Goal: Task Accomplishment & Management: Use online tool/utility

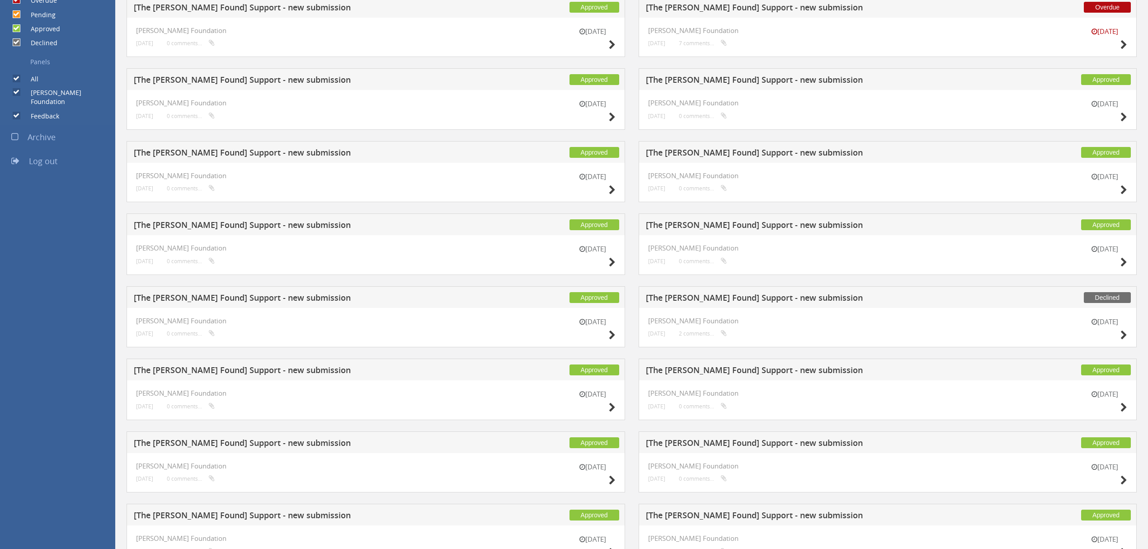
scroll to position [181, 0]
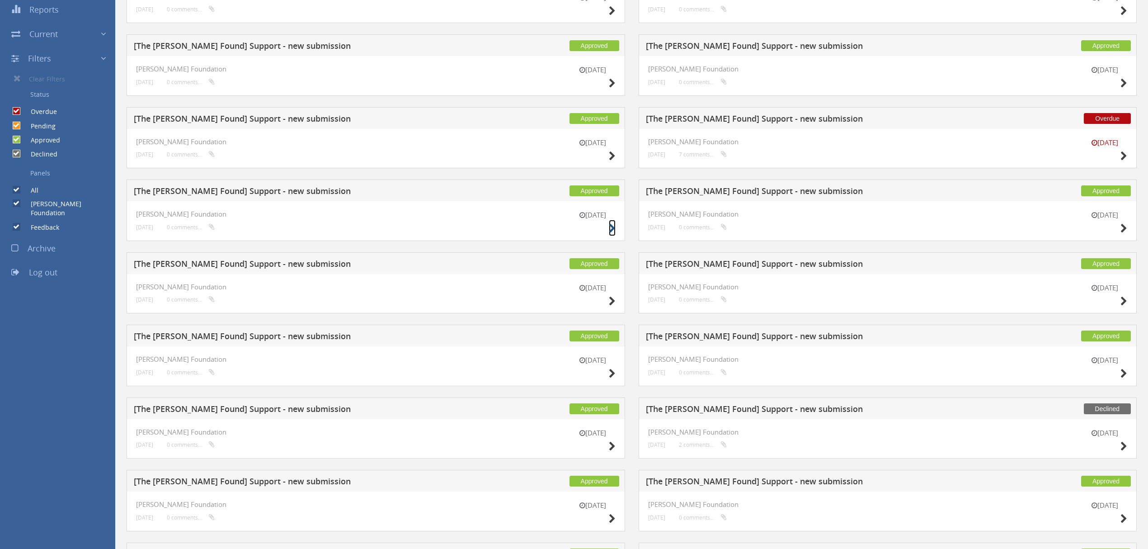
click at [612, 232] on icon at bounding box center [612, 228] width 7 height 9
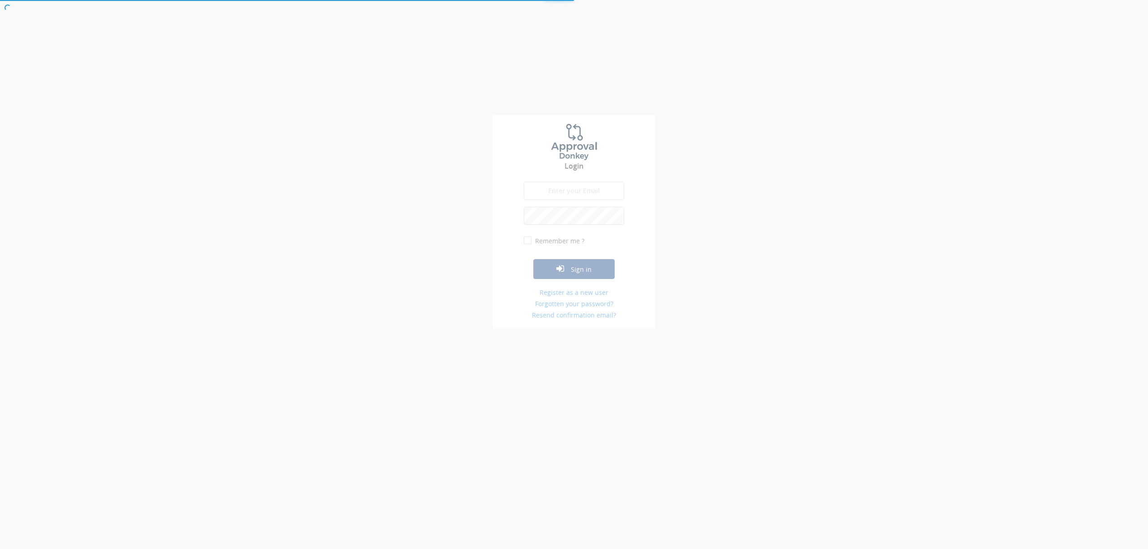
type input "[EMAIL_ADDRESS][DOMAIN_NAME]"
click at [594, 272] on button "Sign in" at bounding box center [578, 270] width 81 height 20
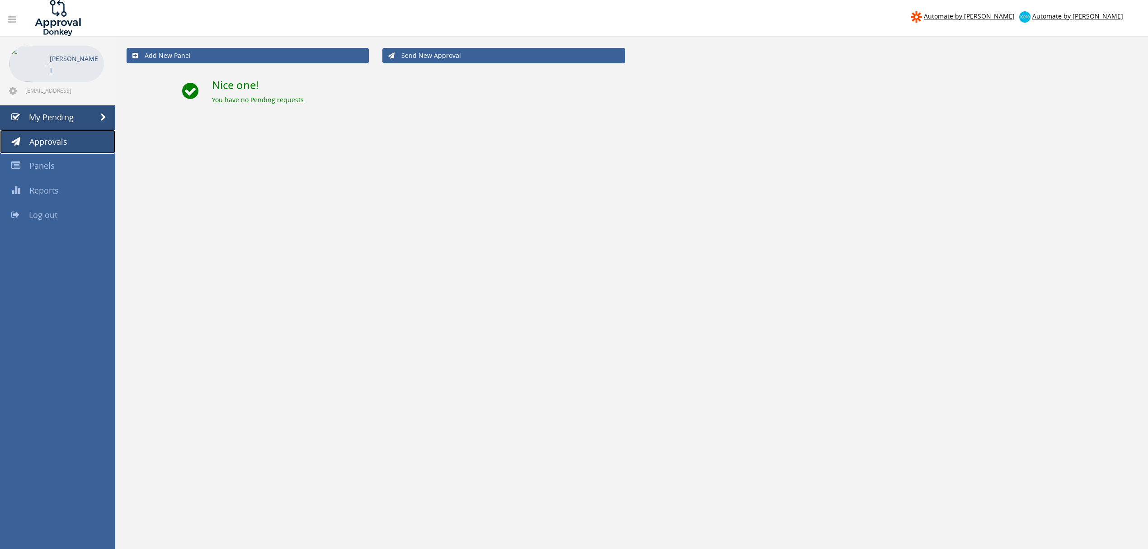
click at [55, 139] on span "Approvals" at bounding box center [48, 141] width 38 height 11
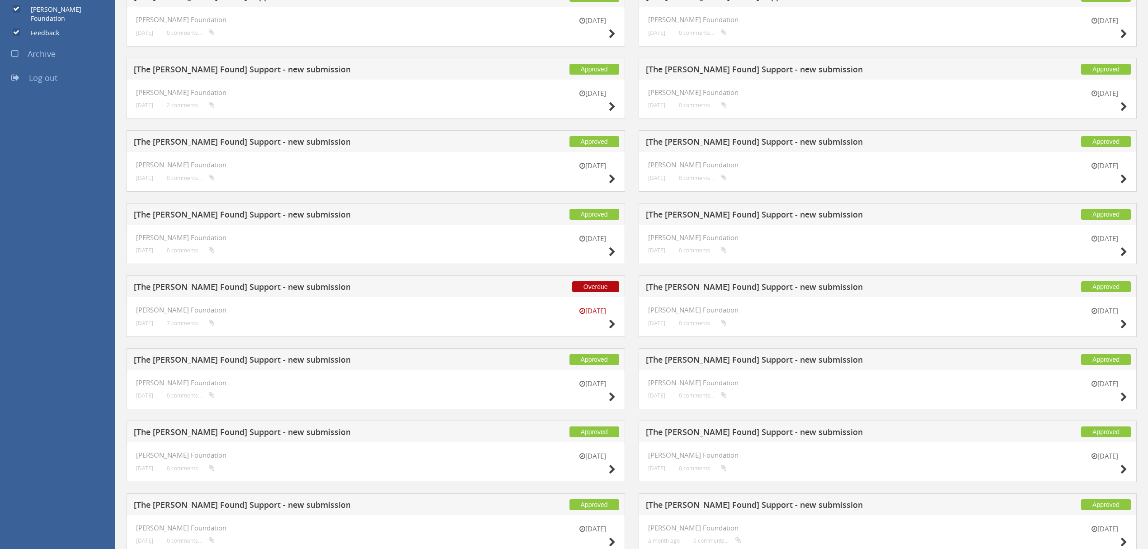
scroll to position [422, 0]
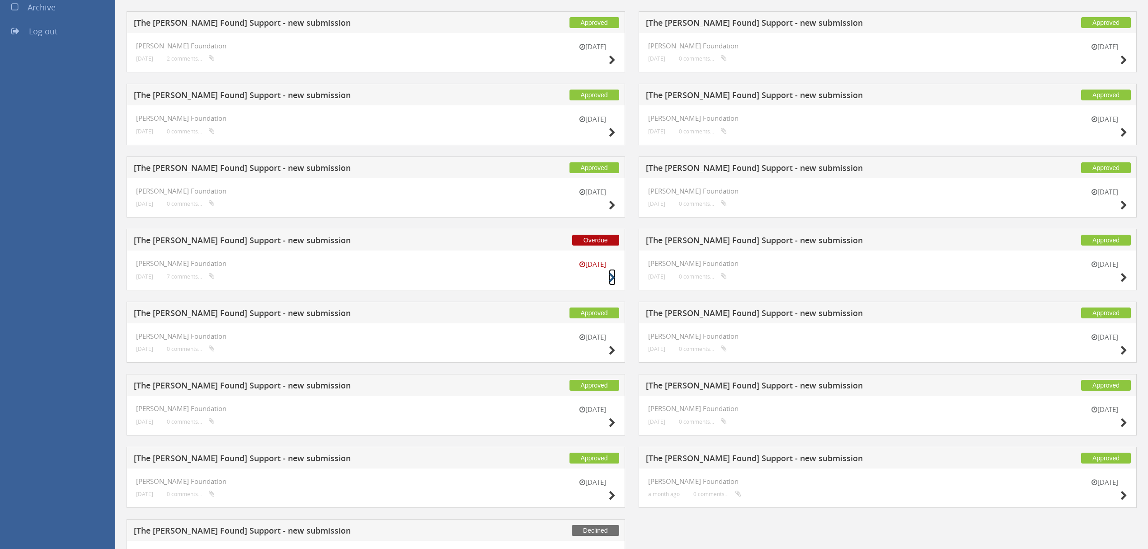
click at [614, 279] on icon at bounding box center [612, 277] width 7 height 9
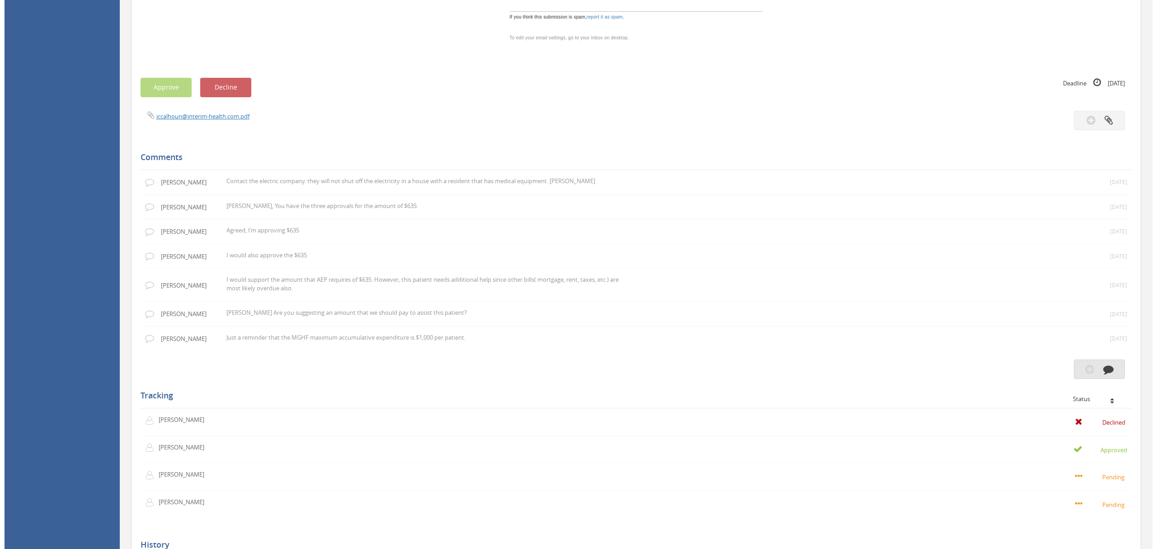
scroll to position [542, 0]
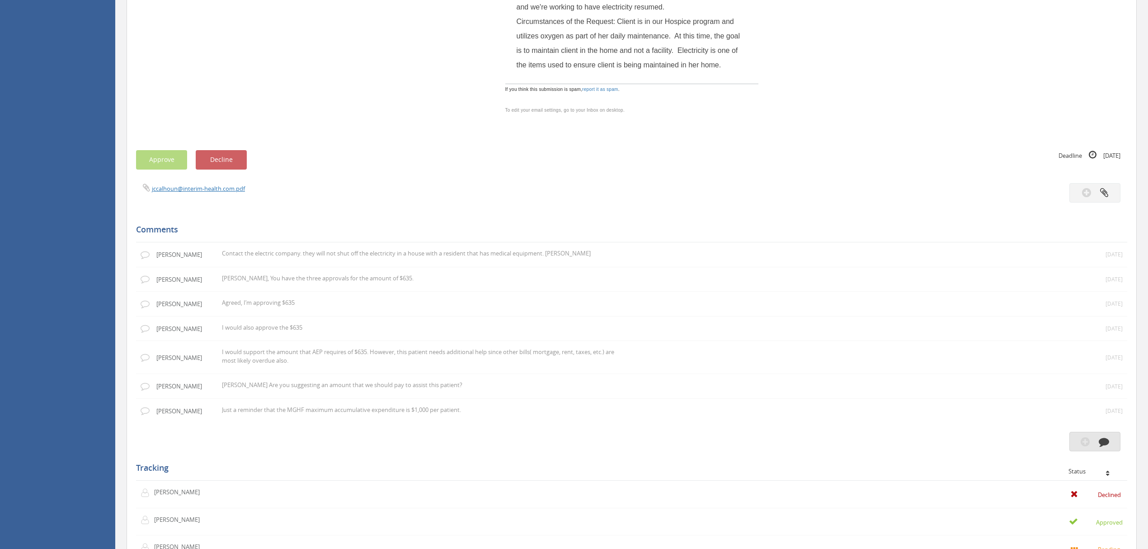
click at [1105, 440] on icon "button" at bounding box center [1104, 441] width 10 height 10
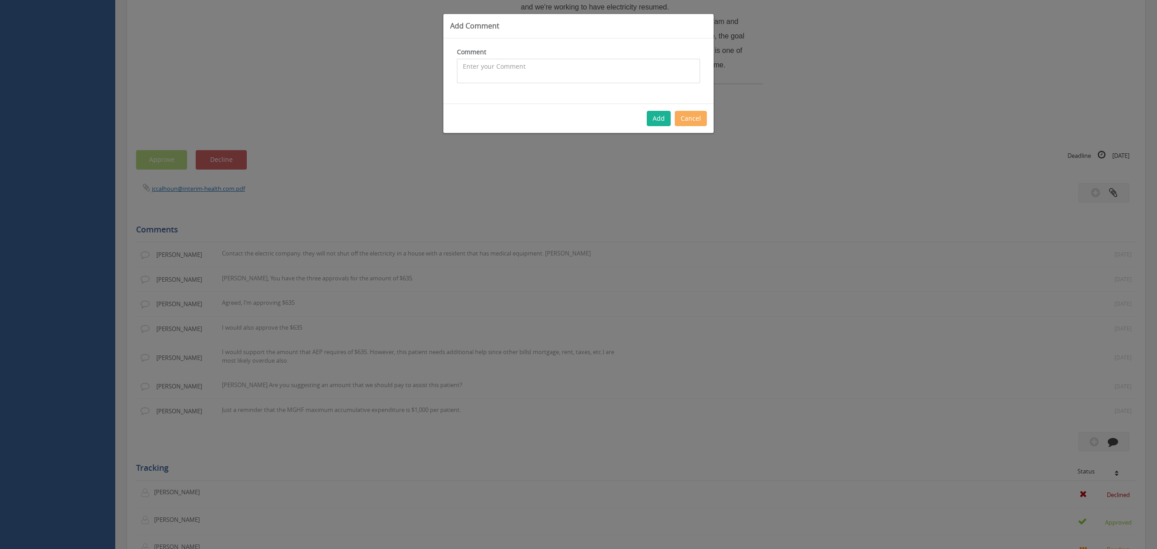
click at [482, 69] on textarea at bounding box center [578, 71] width 243 height 24
type textarea "T"
click at [655, 77] on textarea "I have submitted the payment in the amount of $635 to AEP. When talking with Am…" at bounding box center [578, 71] width 243 height 24
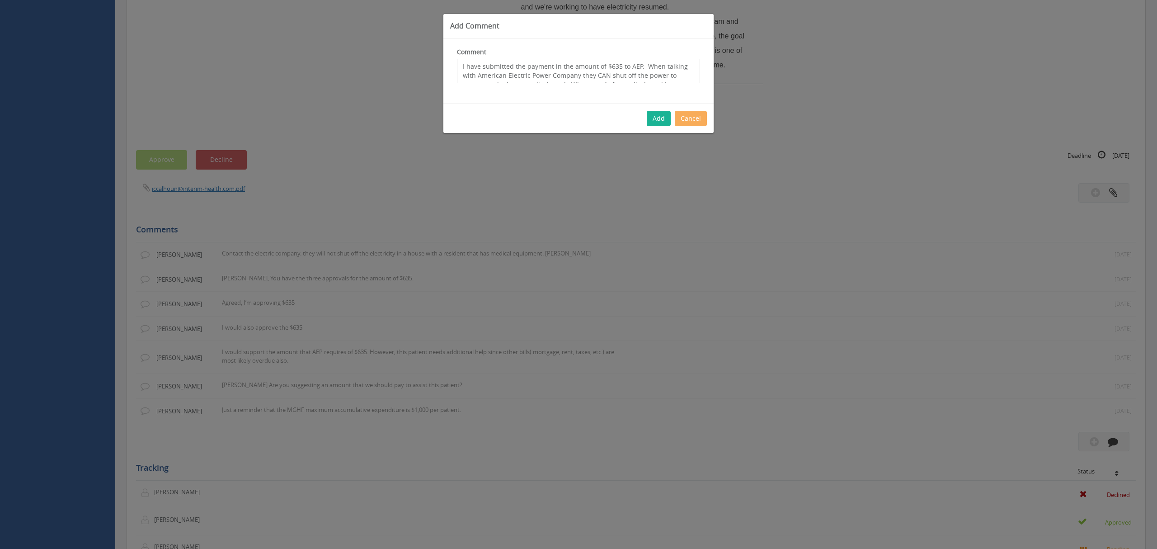
click at [476, 67] on textarea "I have submitted the payment in the amount of $635 to AEP. When talking with Am…" at bounding box center [578, 71] width 243 height 24
click at [588, 73] on textarea "I submitted the payment in the amount of $635 to AEP. When talking with America…" at bounding box center [578, 71] width 243 height 24
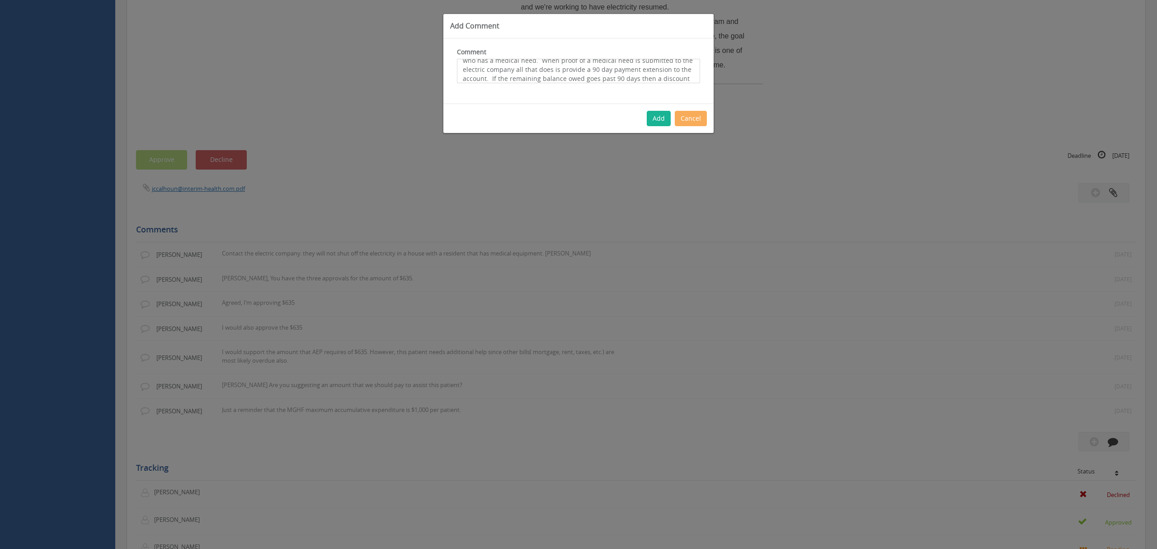
click at [550, 80] on textarea "I submitted the payment in the amount of $635 to AEP. When talking with America…" at bounding box center [578, 71] width 243 height 24
click at [564, 80] on textarea "I submitted the payment in the amount of $635 to AEP. When talking with America…" at bounding box center [578, 71] width 243 height 24
click at [477, 62] on textarea "I submitted the payment in the amount of $635 to AEP. When talking with America…" at bounding box center [578, 71] width 243 height 24
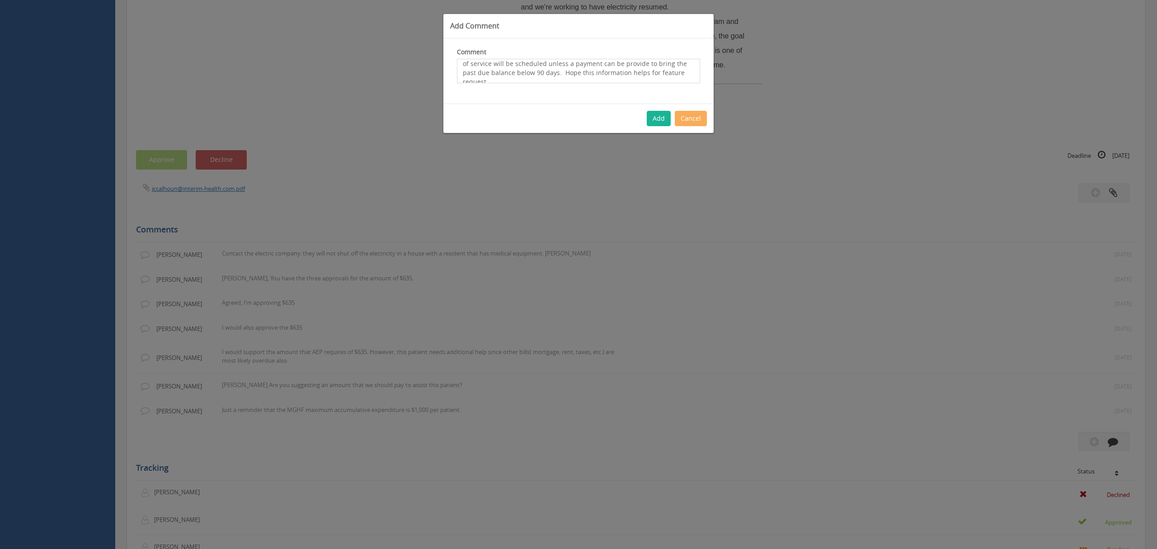
click at [477, 62] on textarea "I submitted the payment in the amount of $635 to AEP. When talking with America…" at bounding box center [578, 71] width 243 height 24
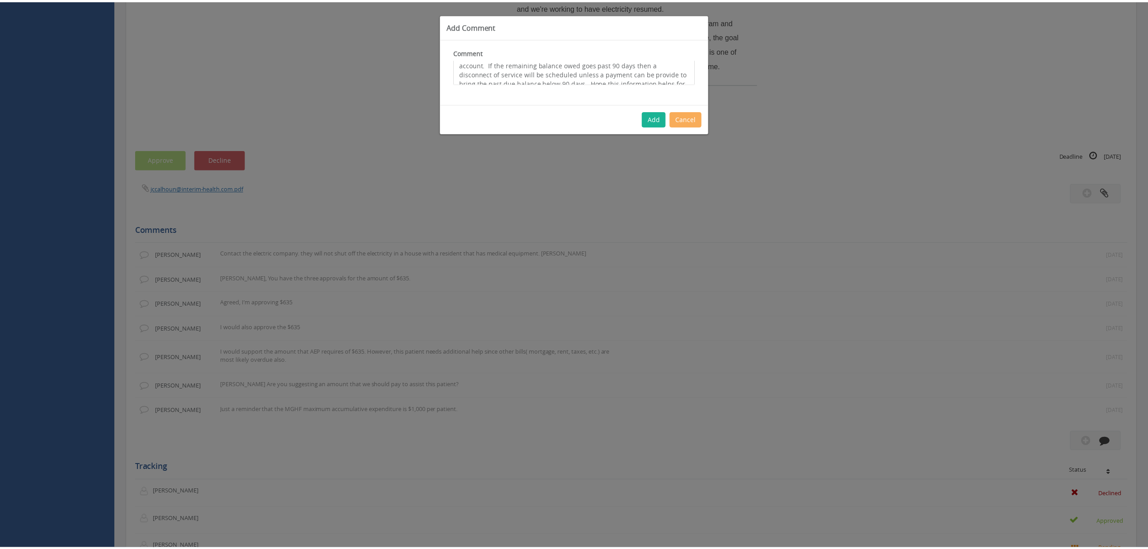
scroll to position [54, 0]
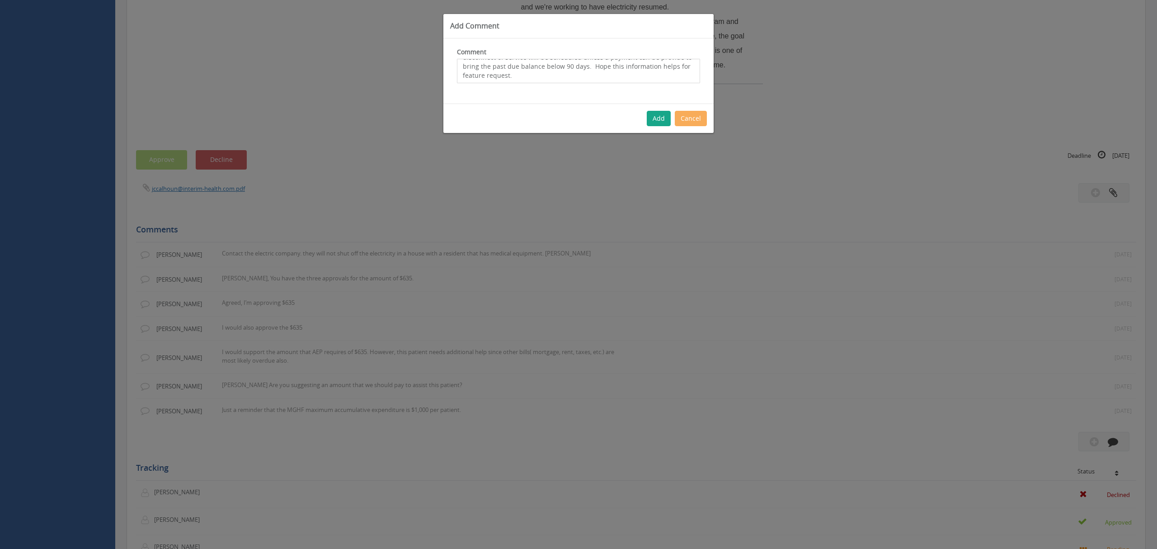
type textarea "I submitted the payment in the amount of $635 to AEP. When talking with America…"
click at [661, 116] on button "Add" at bounding box center [659, 118] width 24 height 15
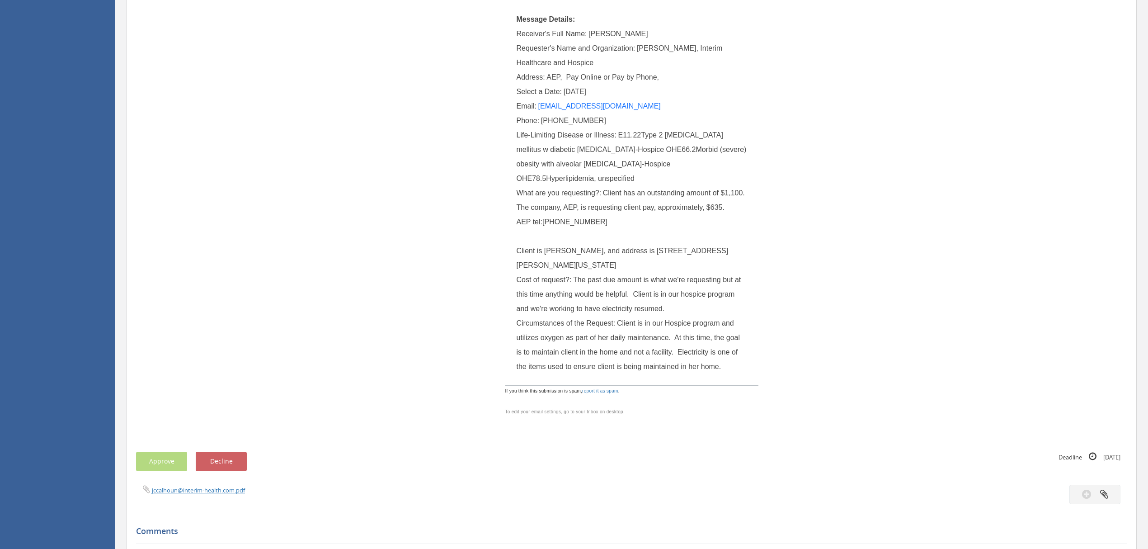
scroll to position [0, 0]
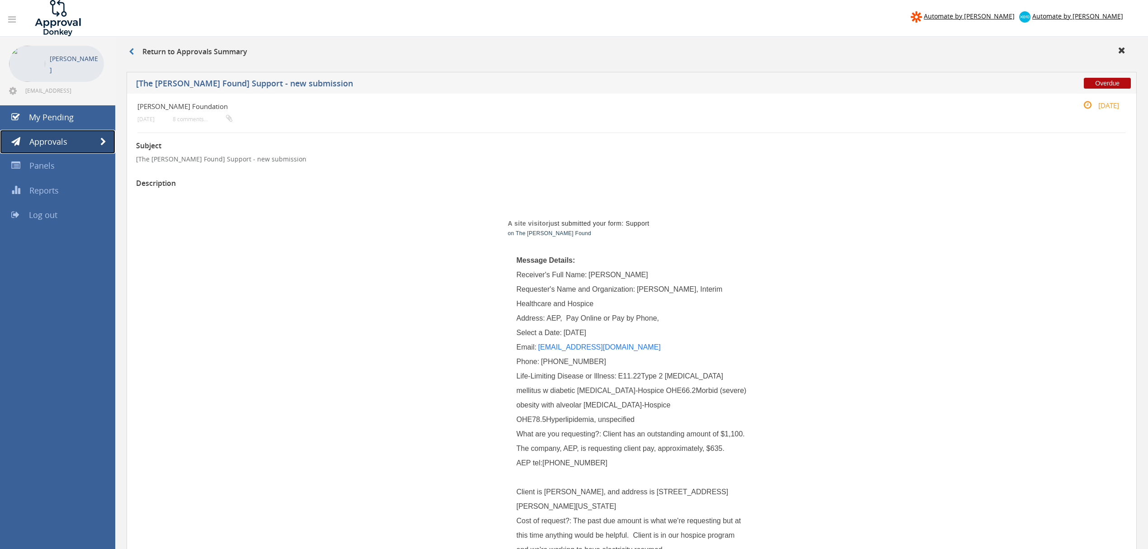
click at [93, 138] on link "Approvals" at bounding box center [57, 142] width 115 height 24
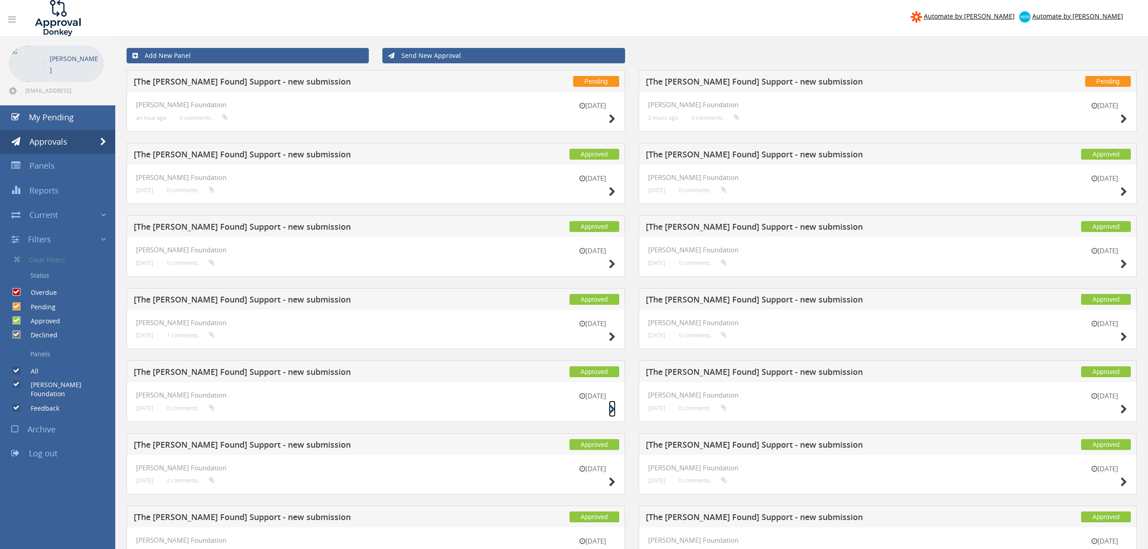
click at [612, 411] on icon at bounding box center [612, 409] width 7 height 9
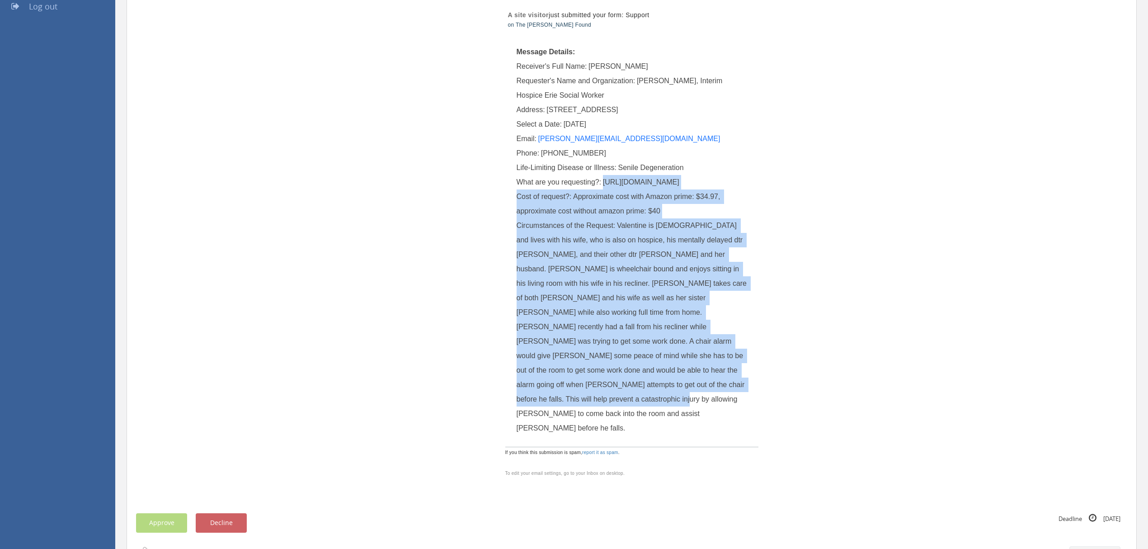
scroll to position [235, 0]
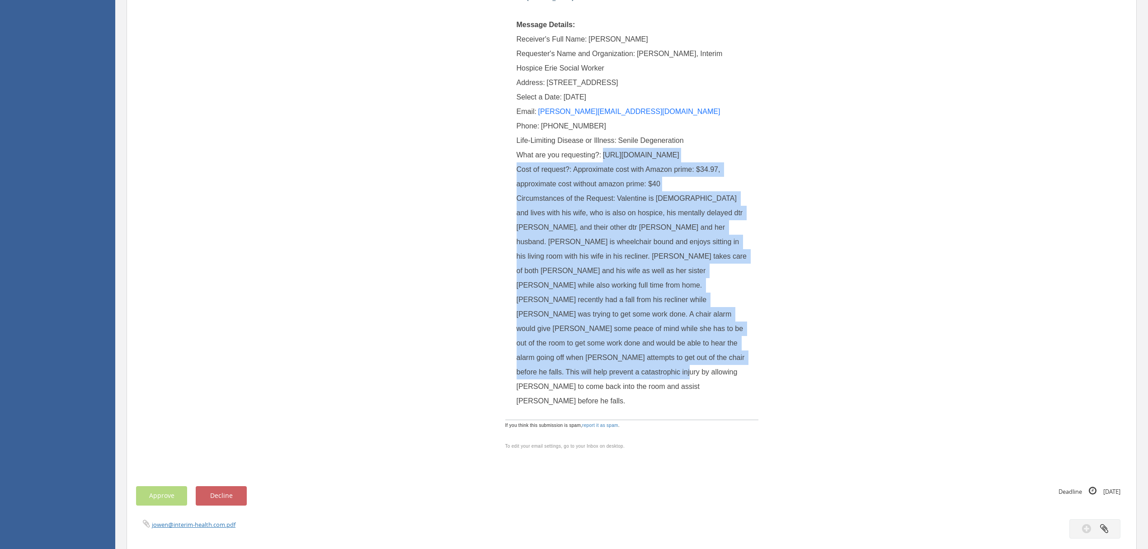
drag, startPoint x: 602, startPoint y: 391, endPoint x: 681, endPoint y: 302, distance: 118.5
click at [681, 162] on div "What are you requesting?: https://www.amazon.com/Chair-Alarm-Prevention-Warrant…" at bounding box center [632, 155] width 231 height 14
copy span "[URL][DOMAIN_NAME]"
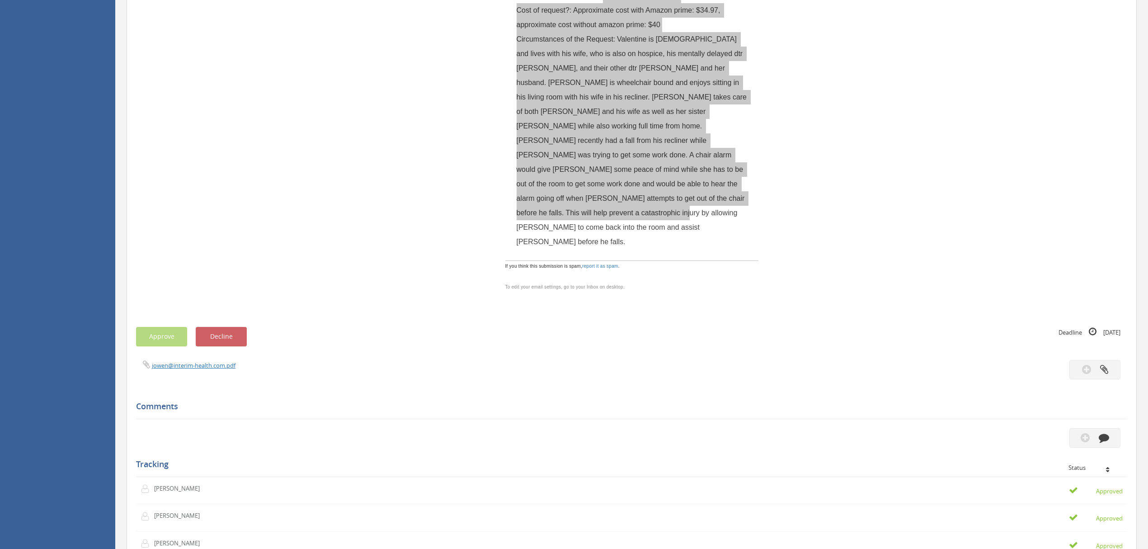
scroll to position [115, 0]
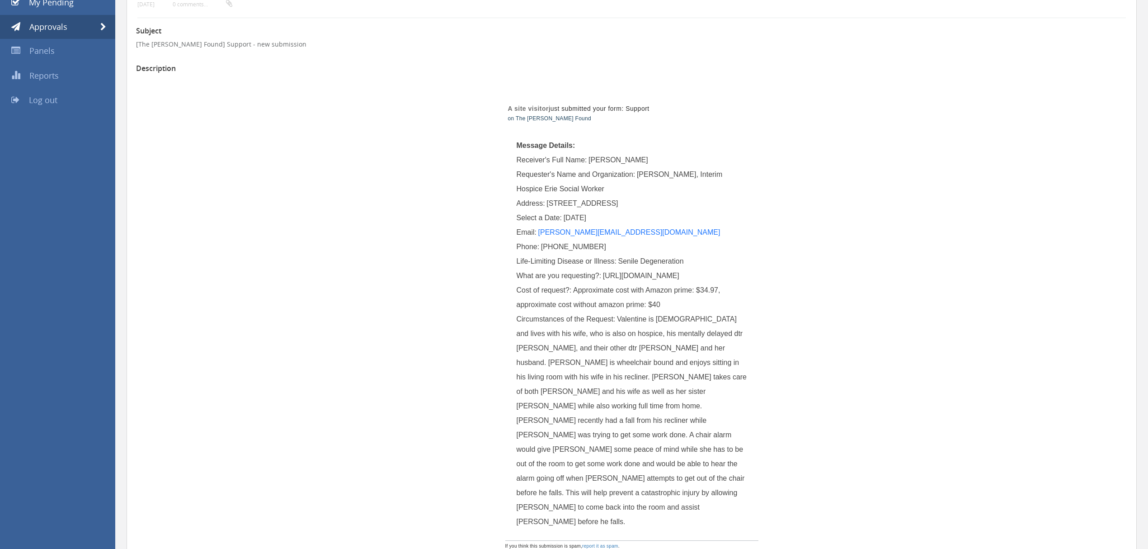
click at [706, 193] on div "Requester's Name and Organization: Jessika Owen, Interim Hospice Erie Social Wo…" at bounding box center [632, 181] width 231 height 29
click at [78, 28] on link "Approvals" at bounding box center [57, 27] width 115 height 24
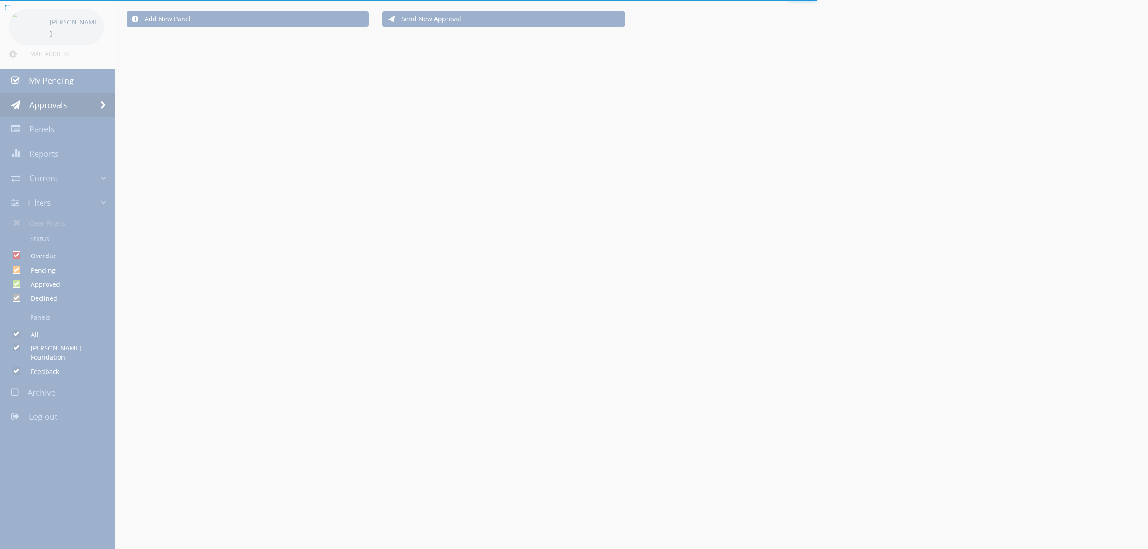
scroll to position [115, 0]
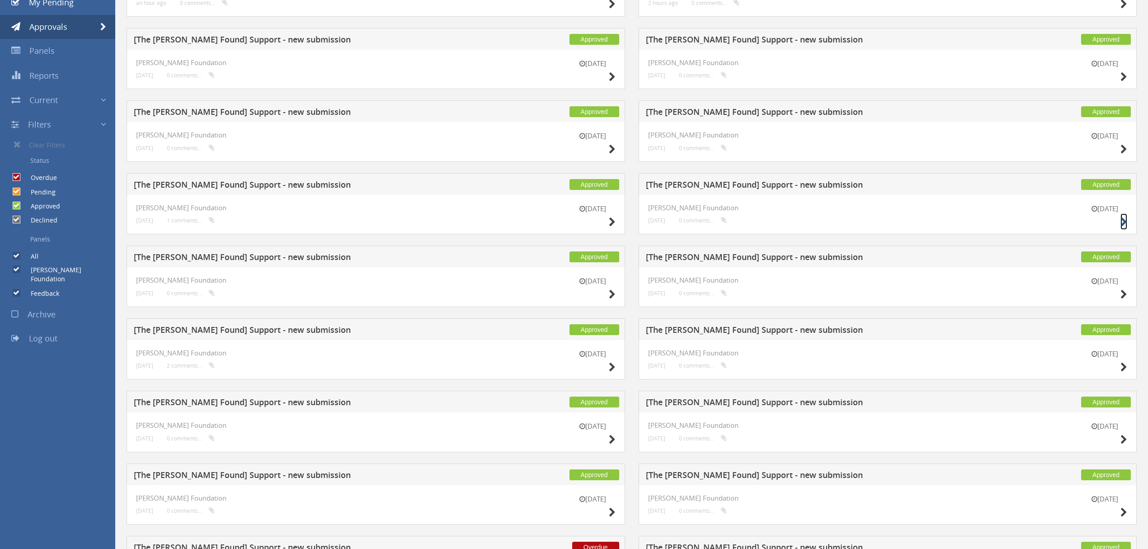
click at [1126, 217] on icon at bounding box center [1123, 221] width 7 height 9
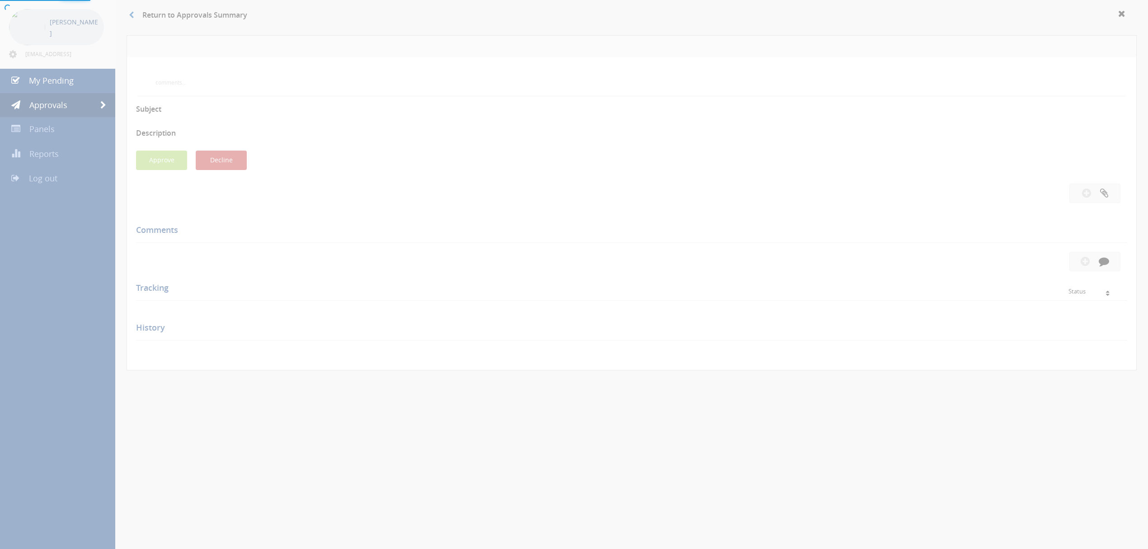
scroll to position [115, 0]
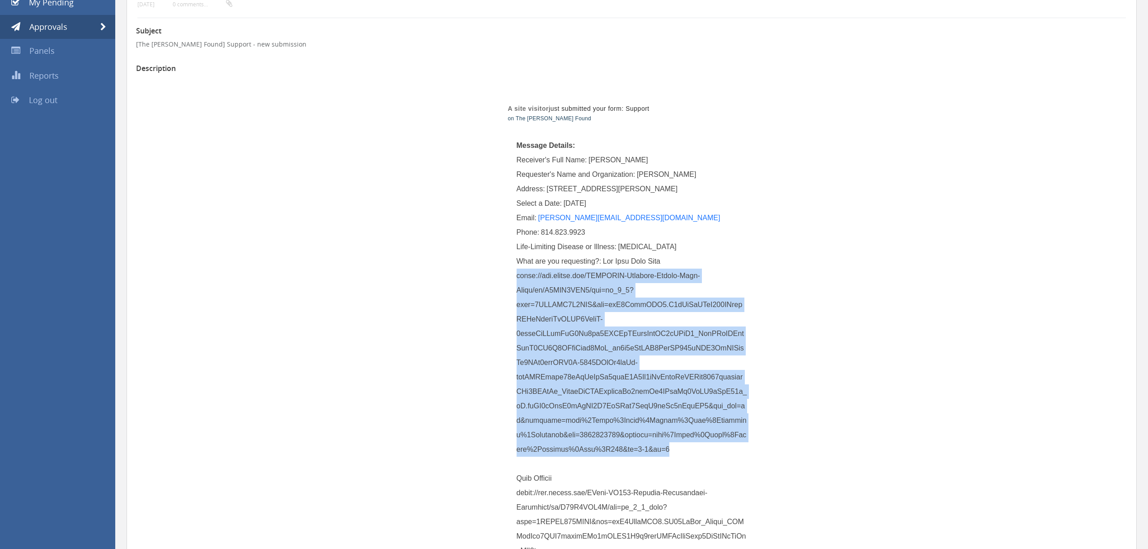
drag, startPoint x: 516, startPoint y: 275, endPoint x: 654, endPoint y: 448, distance: 221.8
click at [654, 448] on div "What are you requesting?:" at bounding box center [632, 456] width 231 height 405
copy span "https://www.amazon.com/BABESIDE-Lifelike-Reborn-Baby-Dolls/dp/B0DFM7CXL1/ref=sr…"
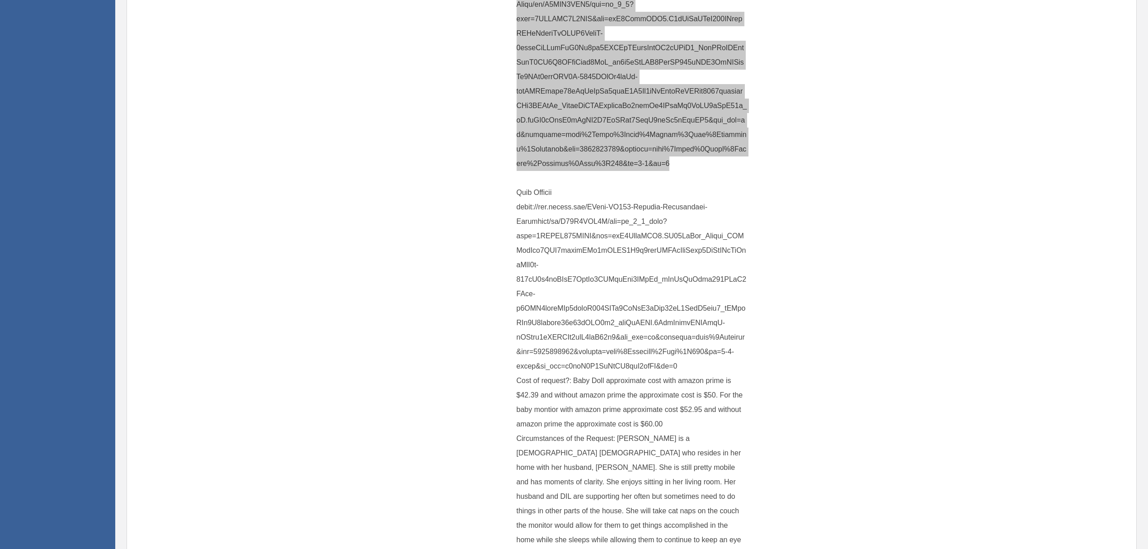
scroll to position [416, 0]
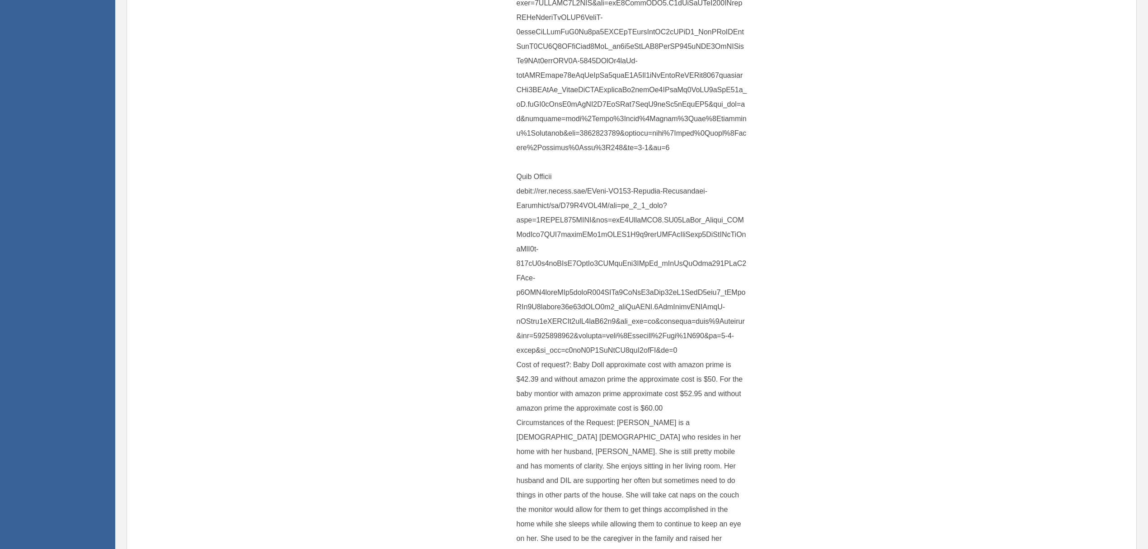
click at [520, 196] on div "What are you requesting?:" at bounding box center [632, 155] width 231 height 405
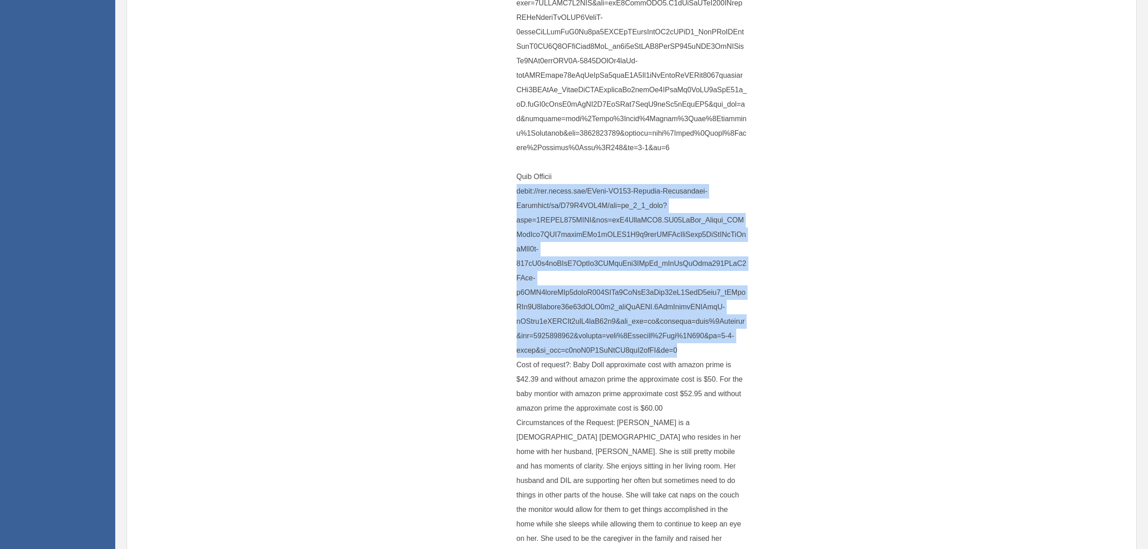
drag, startPoint x: 516, startPoint y: 189, endPoint x: 693, endPoint y: 354, distance: 242.7
click at [693, 354] on div "What are you requesting?:" at bounding box center [632, 155] width 231 height 405
copy span "https://www.amazon.com/VTech-VM819-Monitor-Temperature-Lullabies/dp/B08V8RWP3W/…"
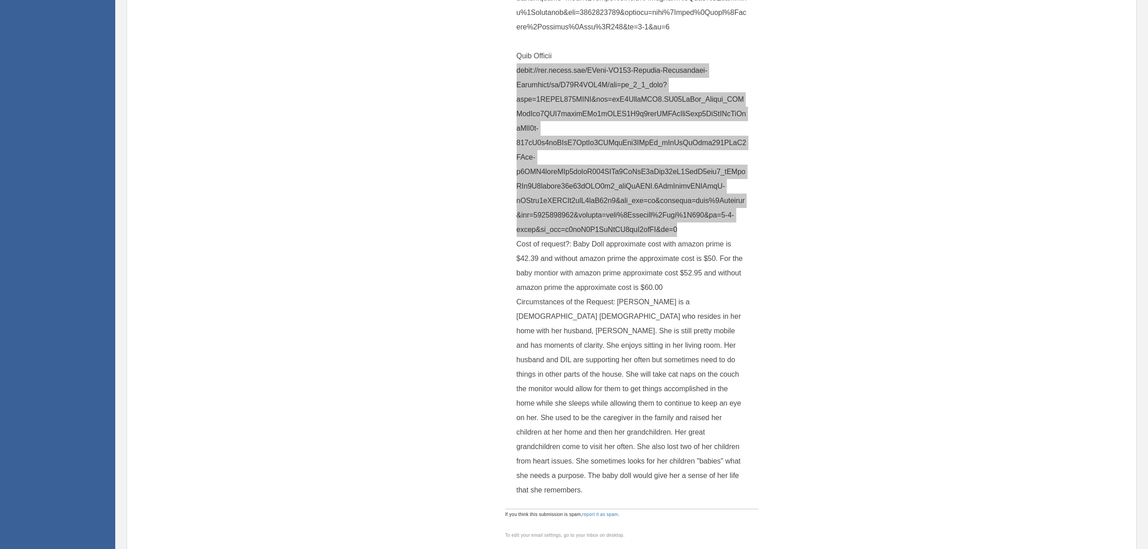
scroll to position [296, 0]
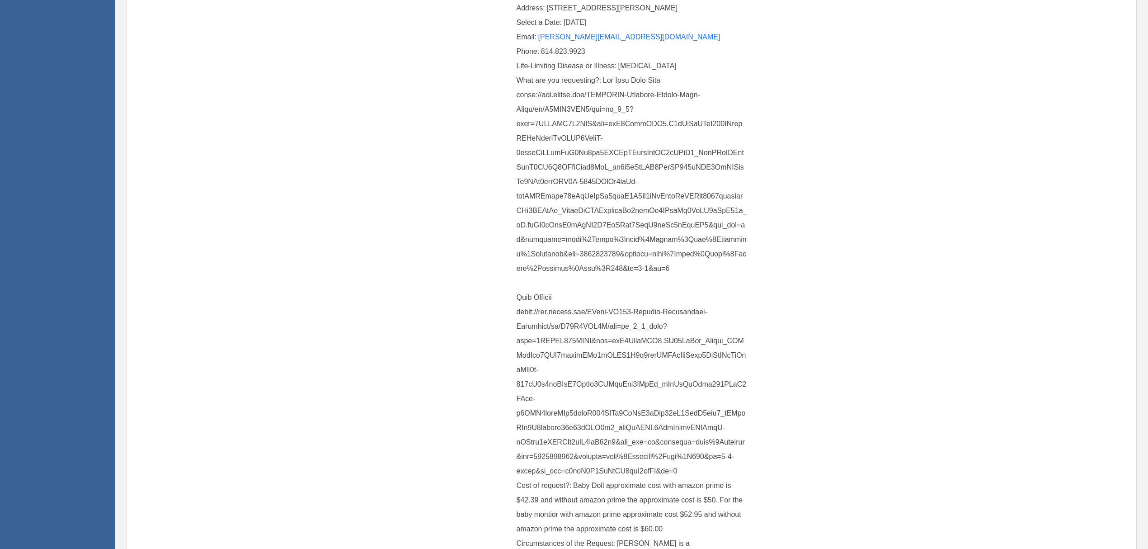
click at [840, 259] on div "A site visitor just submitted your form: Support on The Mary Grace Found Messag…" at bounding box center [631, 345] width 529 height 898
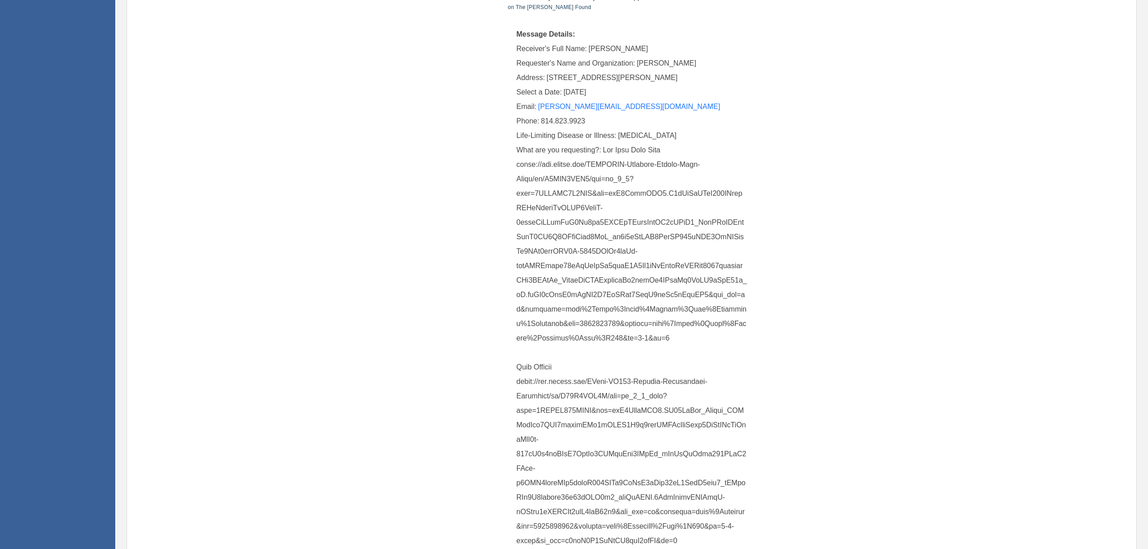
scroll to position [0, 0]
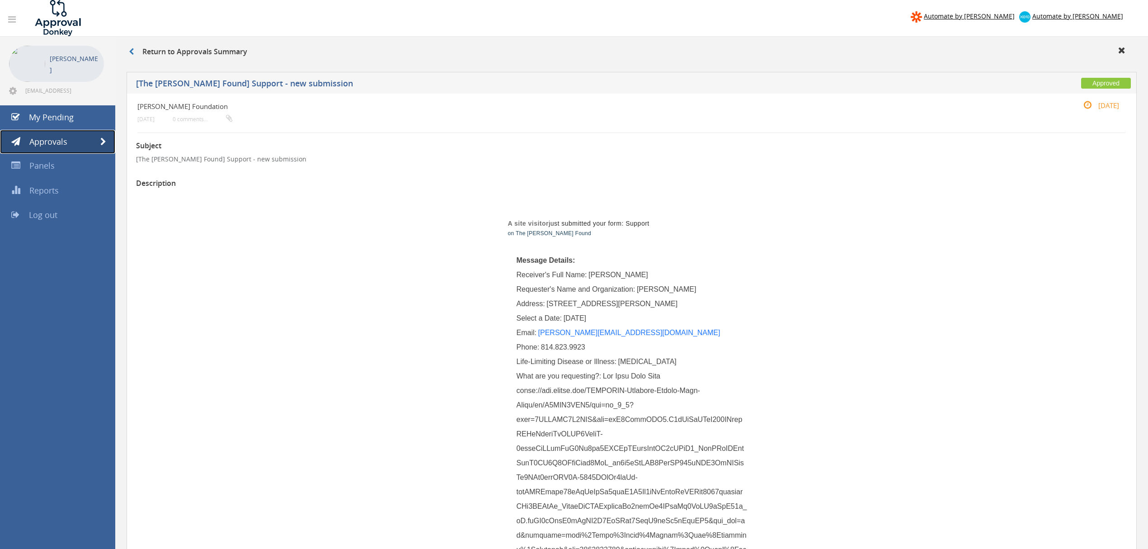
drag, startPoint x: 102, startPoint y: 136, endPoint x: 89, endPoint y: 132, distance: 13.6
click at [102, 136] on link "Approvals" at bounding box center [57, 142] width 115 height 24
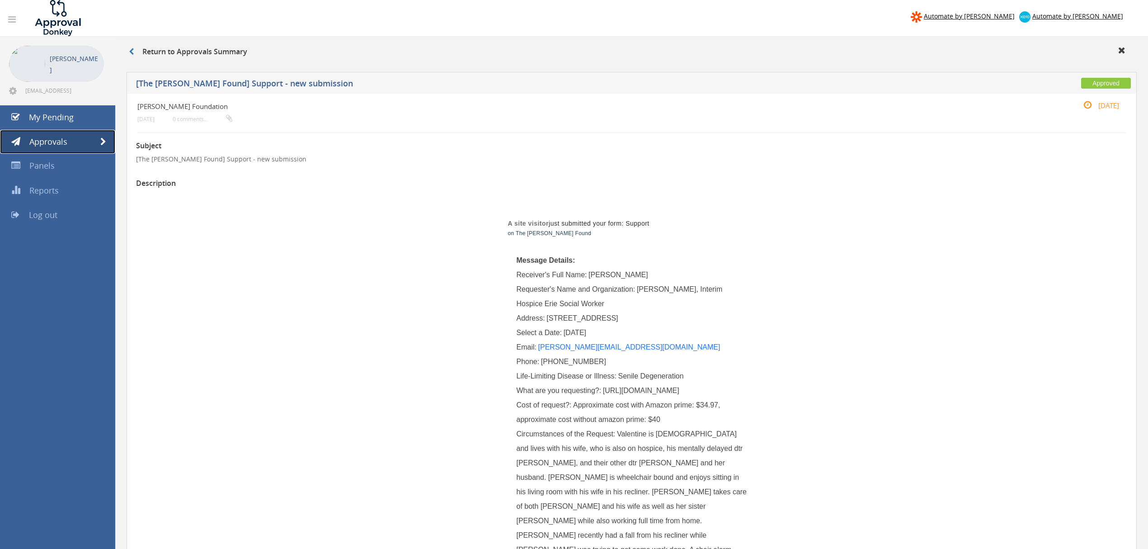
click at [102, 136] on link "Approvals" at bounding box center [57, 142] width 115 height 24
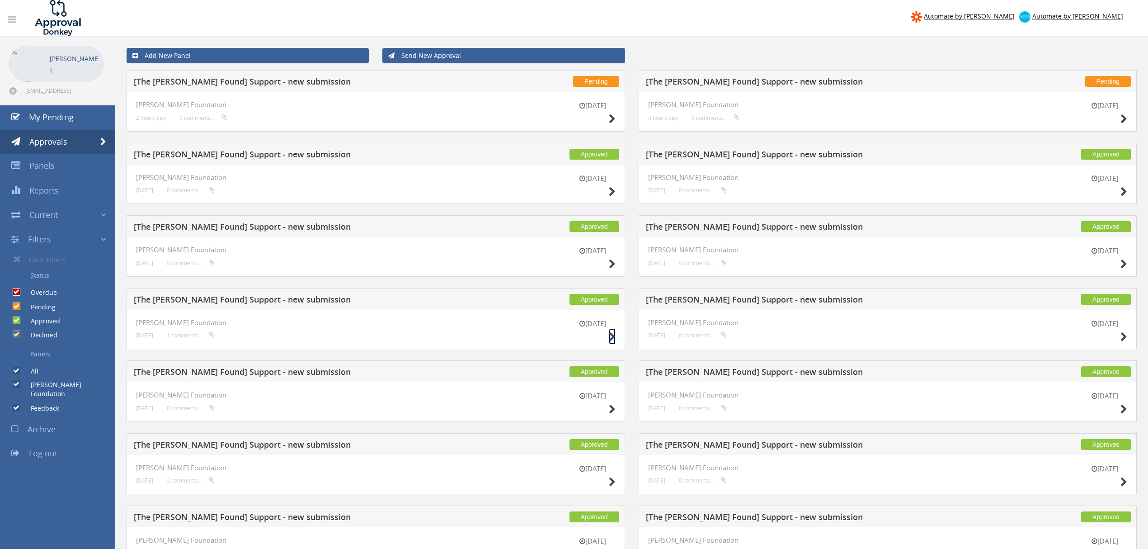
click at [613, 336] on icon at bounding box center [612, 336] width 7 height 9
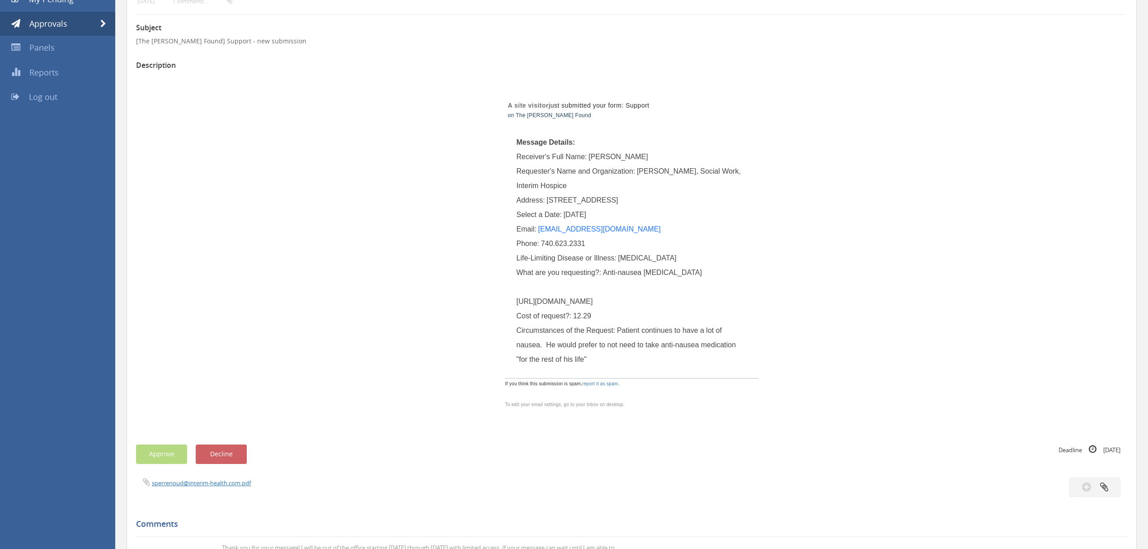
scroll to position [120, 0]
drag, startPoint x: 519, startPoint y: 312, endPoint x: 561, endPoint y: 341, distance: 51.0
click at [561, 303] on span "Anti-nausea [MEDICAL_DATA] [URL][DOMAIN_NAME]" at bounding box center [609, 284] width 185 height 37
click at [506, 307] on td "Message Details: Receiver's Full Name: [PERSON_NAME] Requester's Name and Organ…" at bounding box center [631, 250] width 253 height 252
drag, startPoint x: 516, startPoint y: 311, endPoint x: 624, endPoint y: 525, distance: 240.1
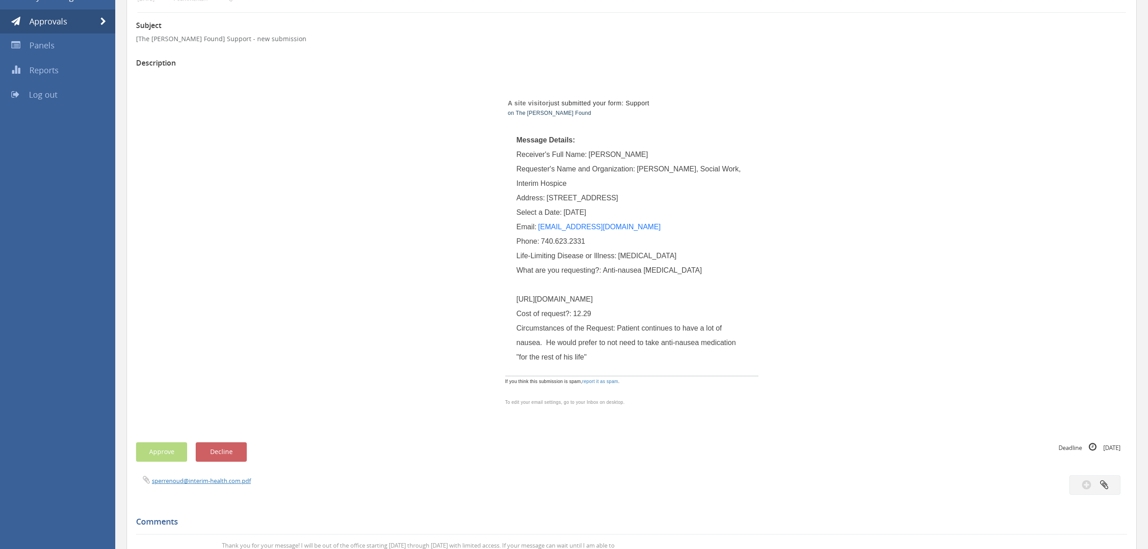
click at [624, 306] on div "What are you requesting?: Anti-nausea [MEDICAL_DATA] [URL][DOMAIN_NAME]" at bounding box center [632, 284] width 231 height 43
copy span "[URL][DOMAIN_NAME]"
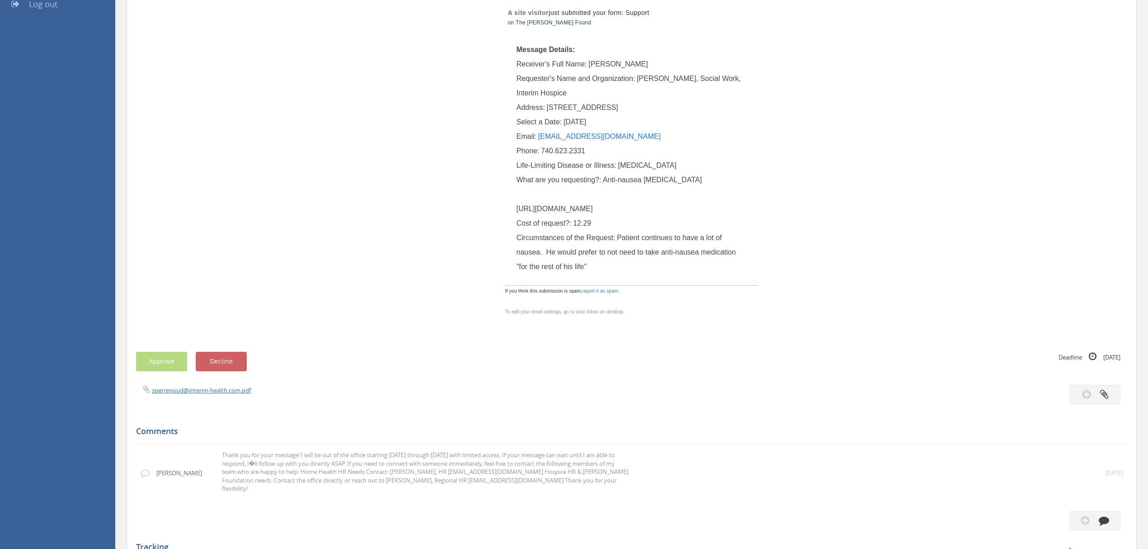
scroll to position [241, 0]
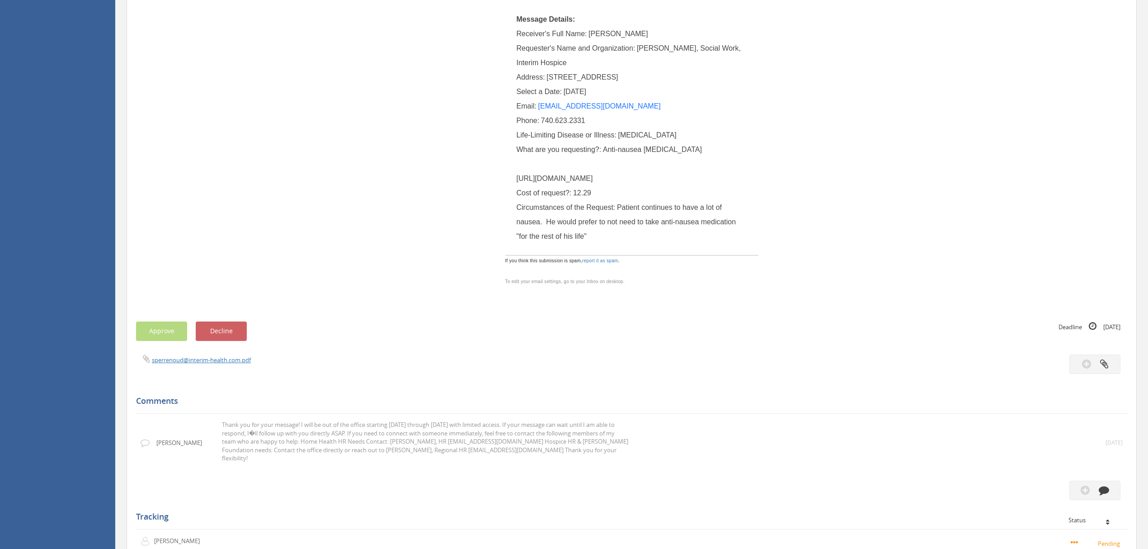
click at [636, 32] on div "Receiver's Full Name: [PERSON_NAME]" at bounding box center [632, 34] width 231 height 14
drag, startPoint x: 637, startPoint y: 33, endPoint x: 588, endPoint y: 38, distance: 49.2
click at [588, 38] on div "Receiver's Full Name: [PERSON_NAME]" at bounding box center [632, 34] width 231 height 14
copy span "[PERSON_NAME]"
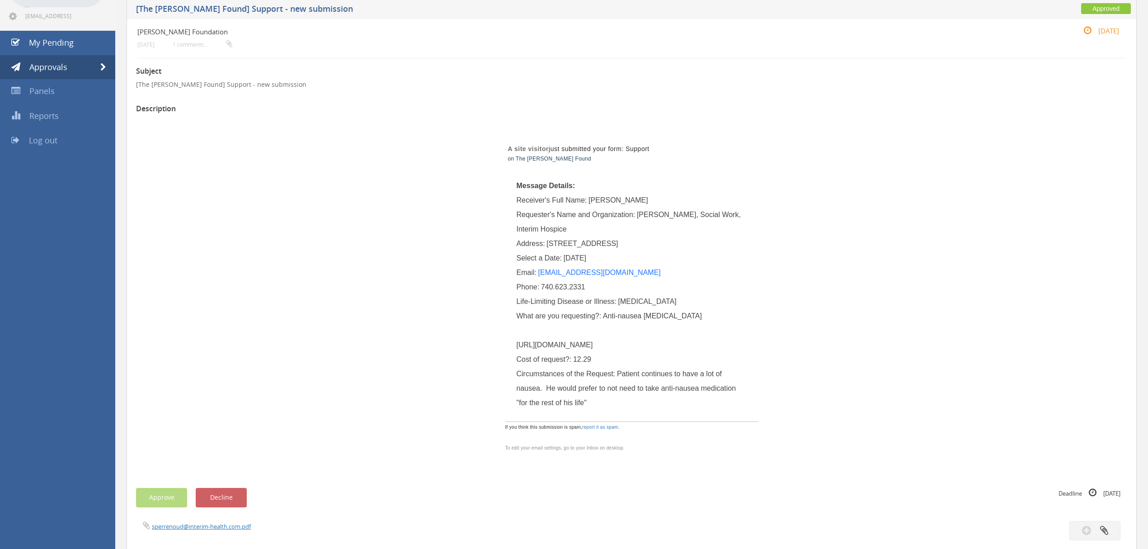
scroll to position [0, 0]
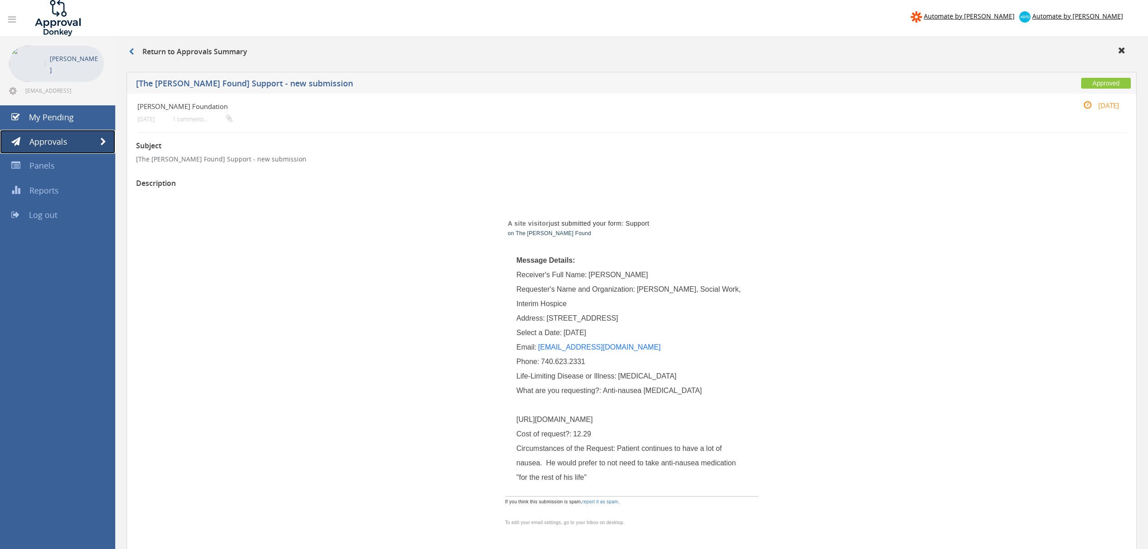
click at [96, 149] on link "Approvals" at bounding box center [57, 142] width 115 height 24
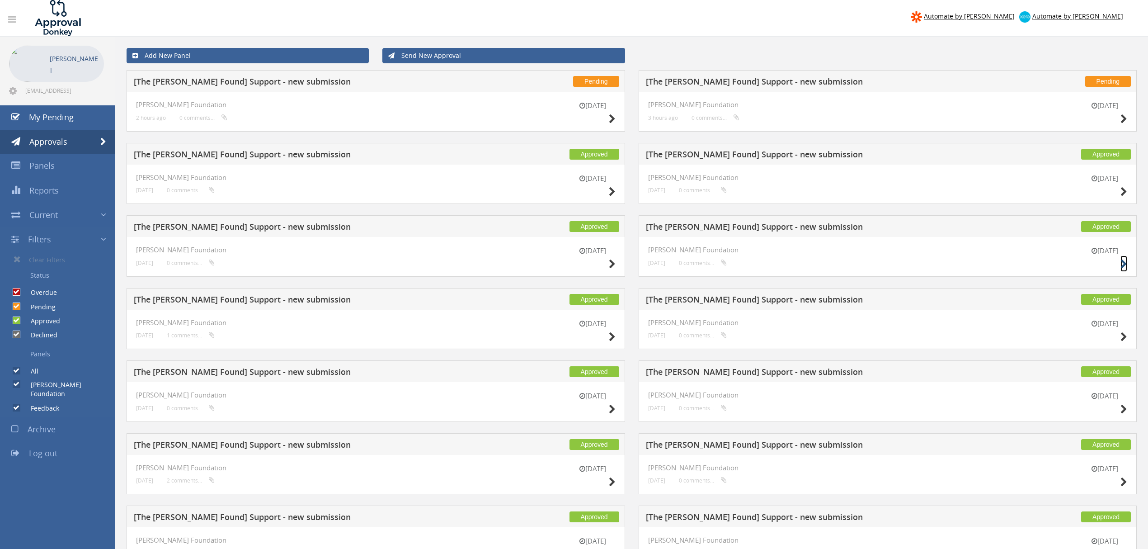
click at [1125, 264] on icon at bounding box center [1123, 263] width 7 height 9
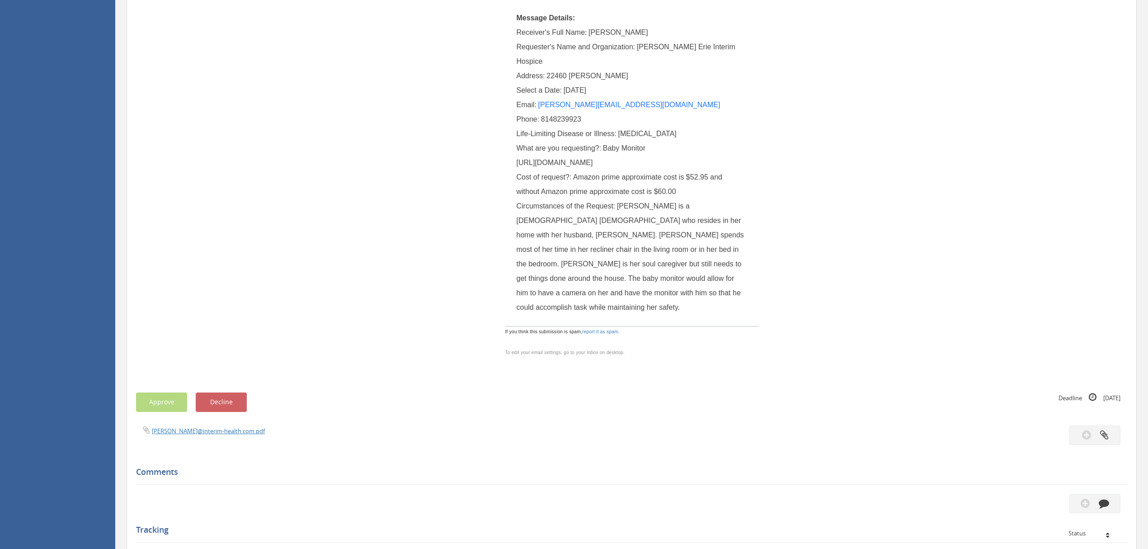
scroll to position [241, 0]
drag, startPoint x: 512, startPoint y: 161, endPoint x: 537, endPoint y: 201, distance: 47.1
click at [537, 201] on td "Message Details: Receiver's Full Name: [PERSON_NAME] Requester's Name and Organ…" at bounding box center [631, 165] width 253 height 324
click at [531, 171] on div "What are you requesting?: Baby Monitor [URL][DOMAIN_NAME]" at bounding box center [632, 156] width 231 height 29
drag, startPoint x: 517, startPoint y: 162, endPoint x: 603, endPoint y: 302, distance: 164.7
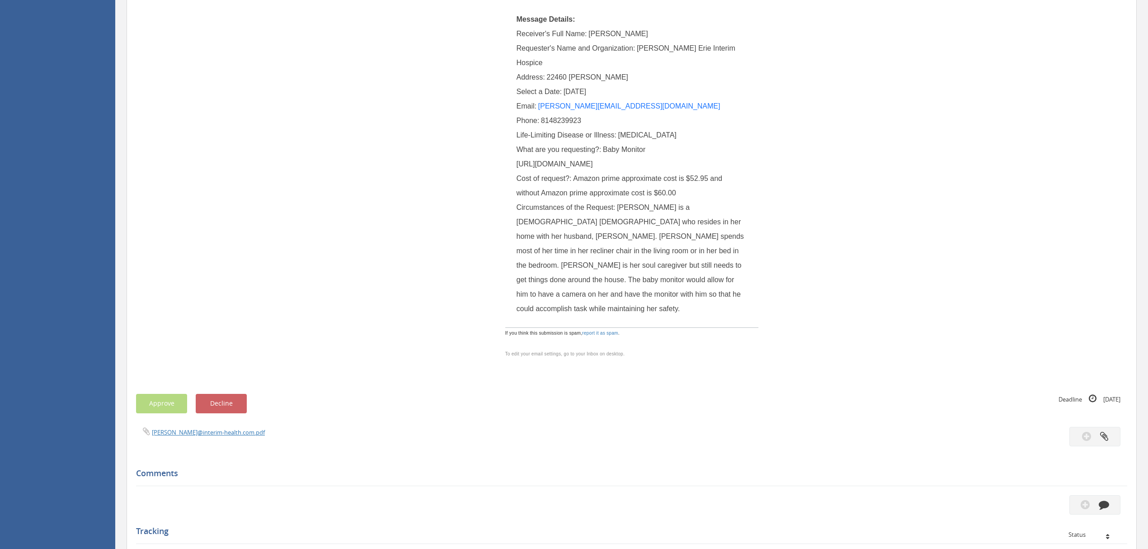
click at [603, 171] on div "What are you requesting?: Baby Monitor [URL][DOMAIN_NAME]" at bounding box center [632, 156] width 231 height 29
copy span "[URL][DOMAIN_NAME]"
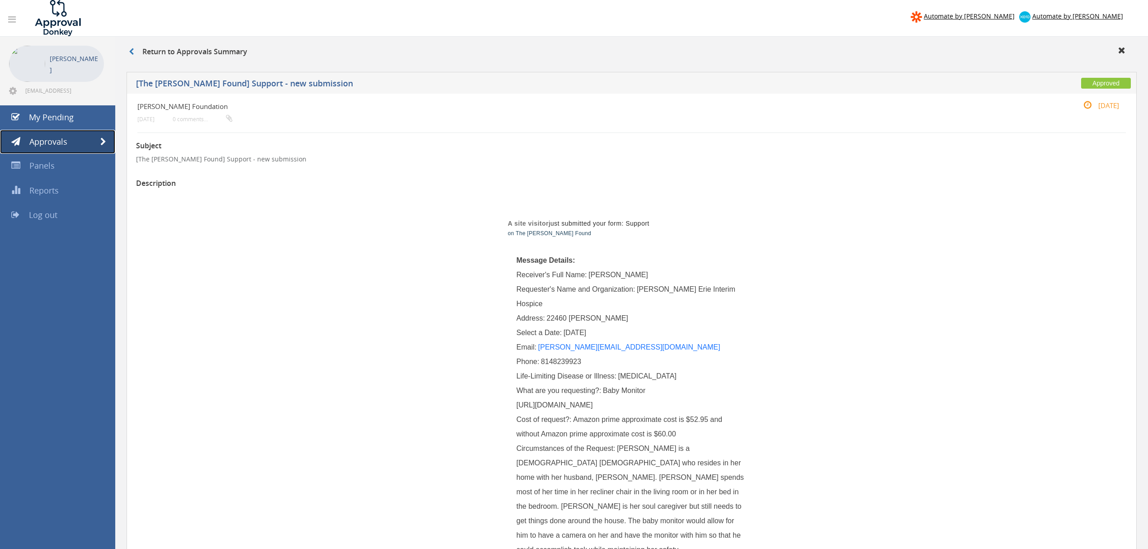
drag, startPoint x: 95, startPoint y: 135, endPoint x: 352, endPoint y: 153, distance: 257.4
click at [95, 135] on link "Approvals" at bounding box center [57, 142] width 115 height 24
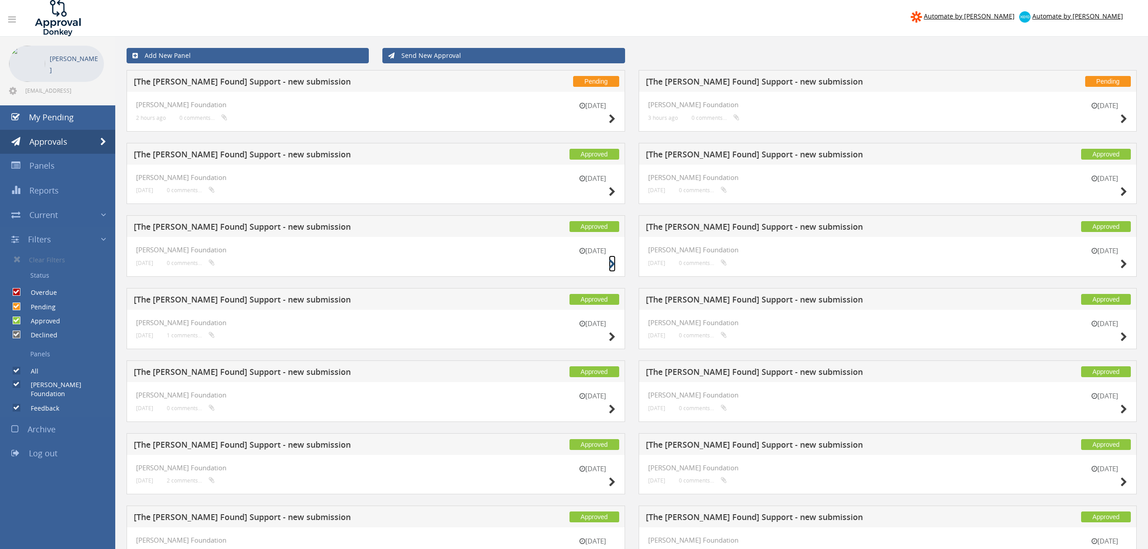
click at [612, 261] on icon at bounding box center [612, 263] width 7 height 9
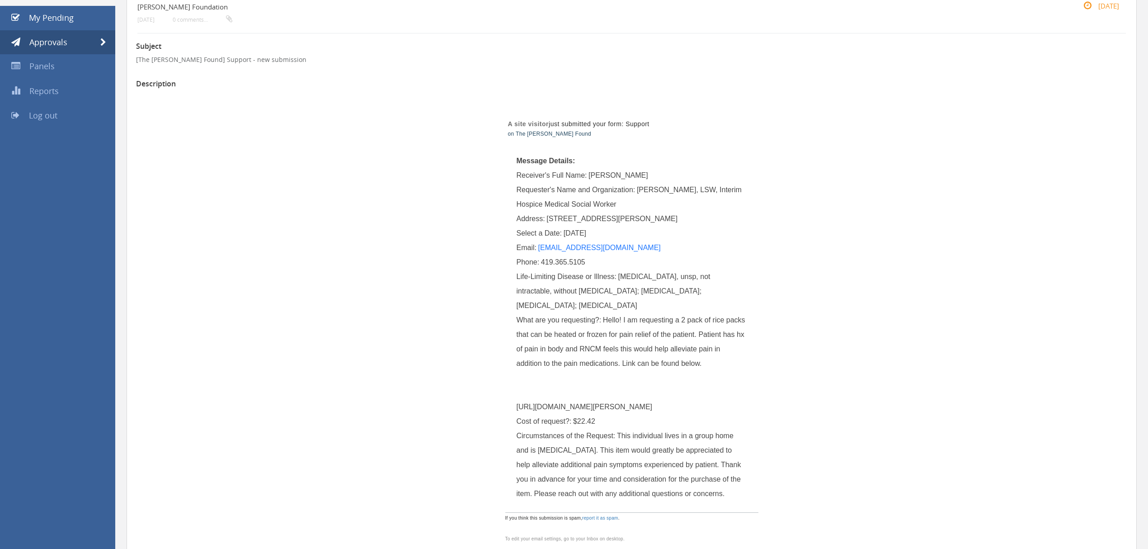
scroll to position [120, 0]
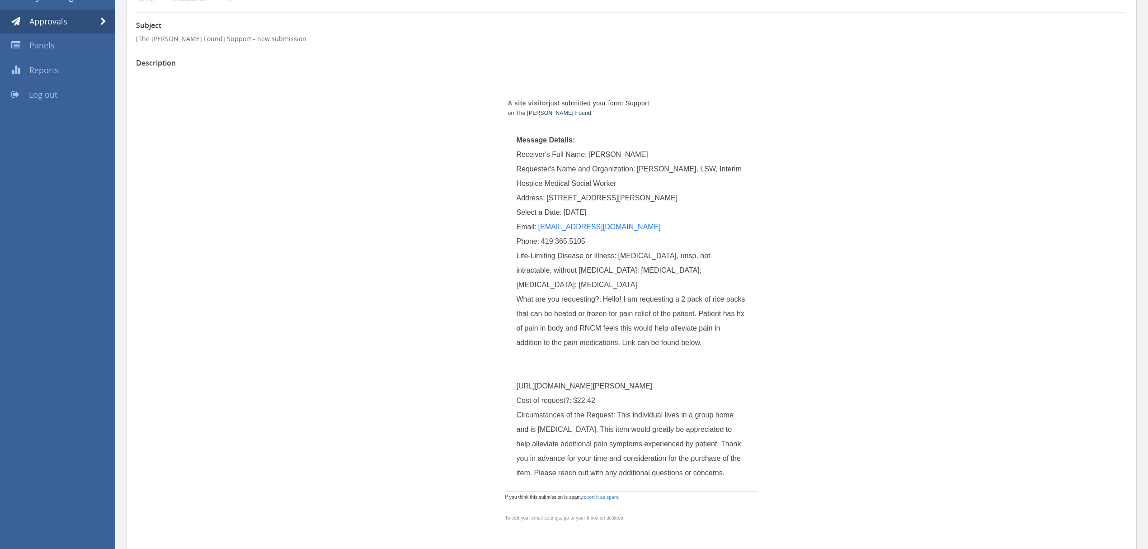
drag, startPoint x: 518, startPoint y: 384, endPoint x: 657, endPoint y: 404, distance: 140.2
click at [657, 393] on div "What are you requesting?: Hello! I am requesting a 2 pack of rice packs that ca…" at bounding box center [632, 342] width 231 height 101
copy span "[URL][DOMAIN_NAME][PERSON_NAME]"
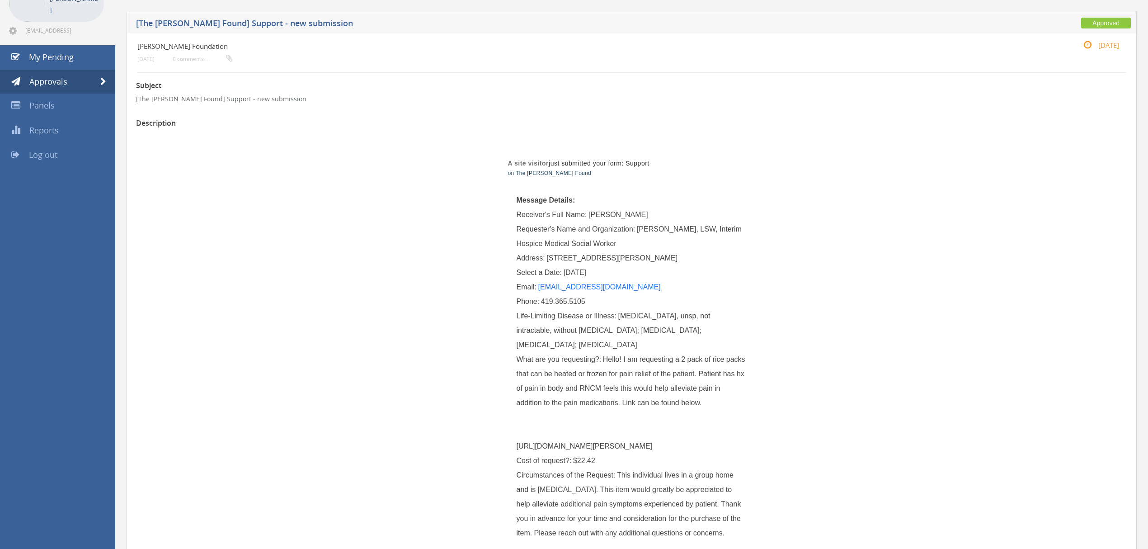
scroll to position [0, 0]
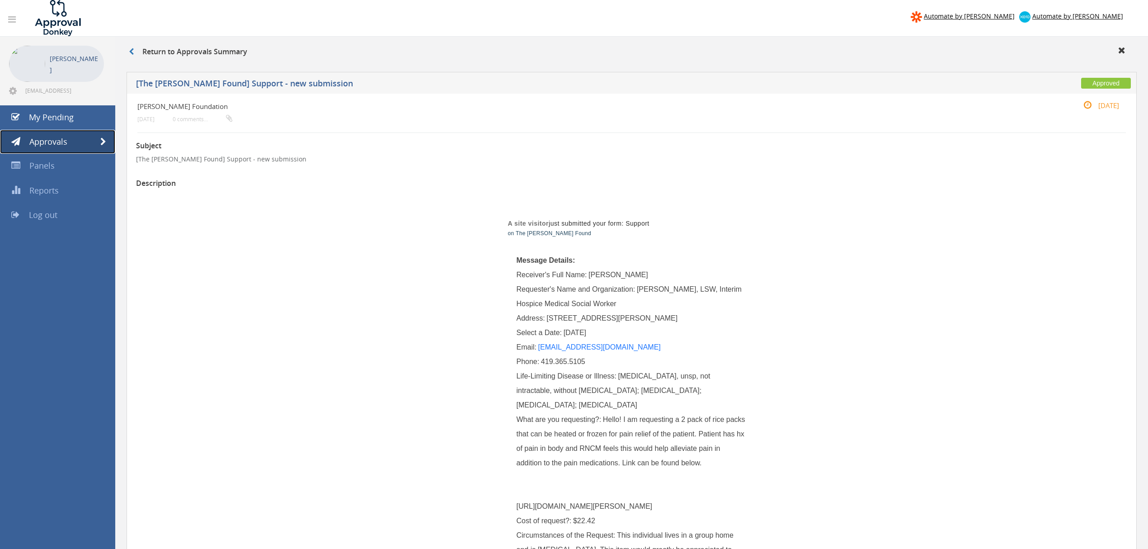
click at [99, 137] on link "Approvals" at bounding box center [57, 142] width 115 height 24
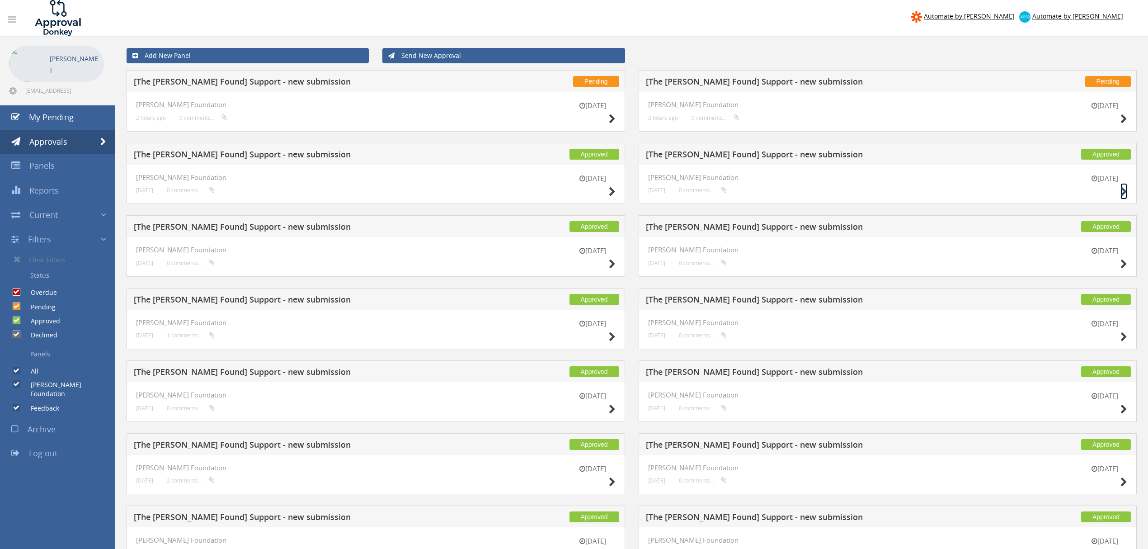
click at [1123, 186] on small at bounding box center [1123, 191] width 7 height 13
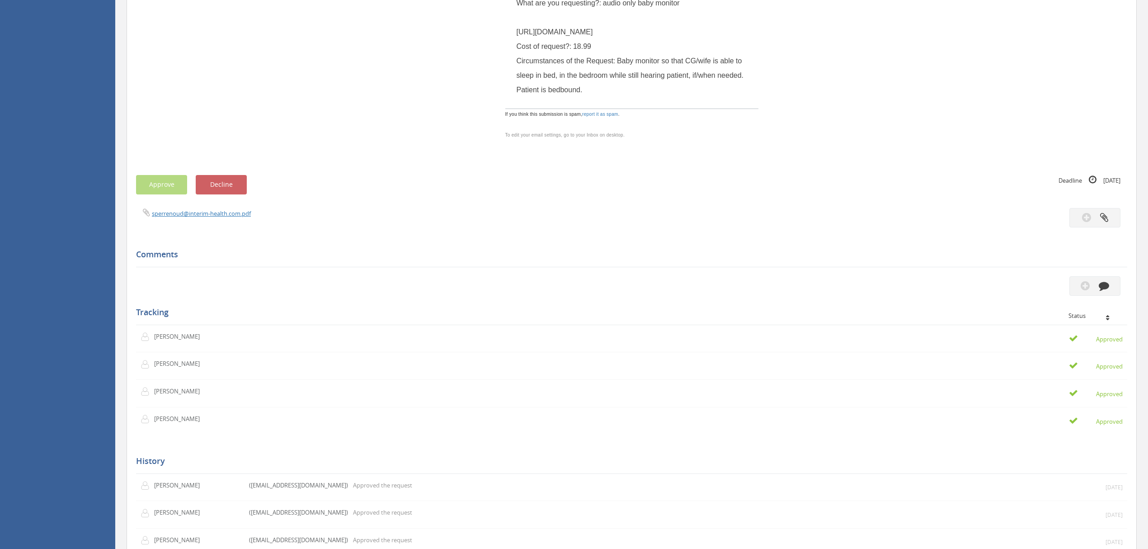
scroll to position [181, 0]
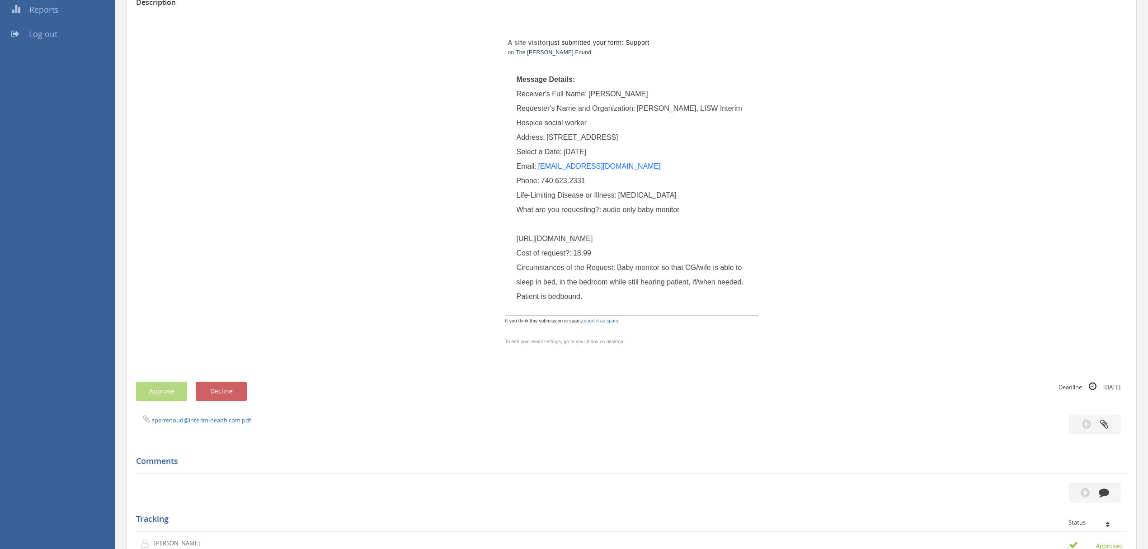
drag, startPoint x: 517, startPoint y: 253, endPoint x: 610, endPoint y: 438, distance: 206.8
click at [610, 246] on div "What are you requesting?: audio only baby monitor [URL][DOMAIN_NAME]" at bounding box center [632, 223] width 231 height 43
copy span "[URL][DOMAIN_NAME]"
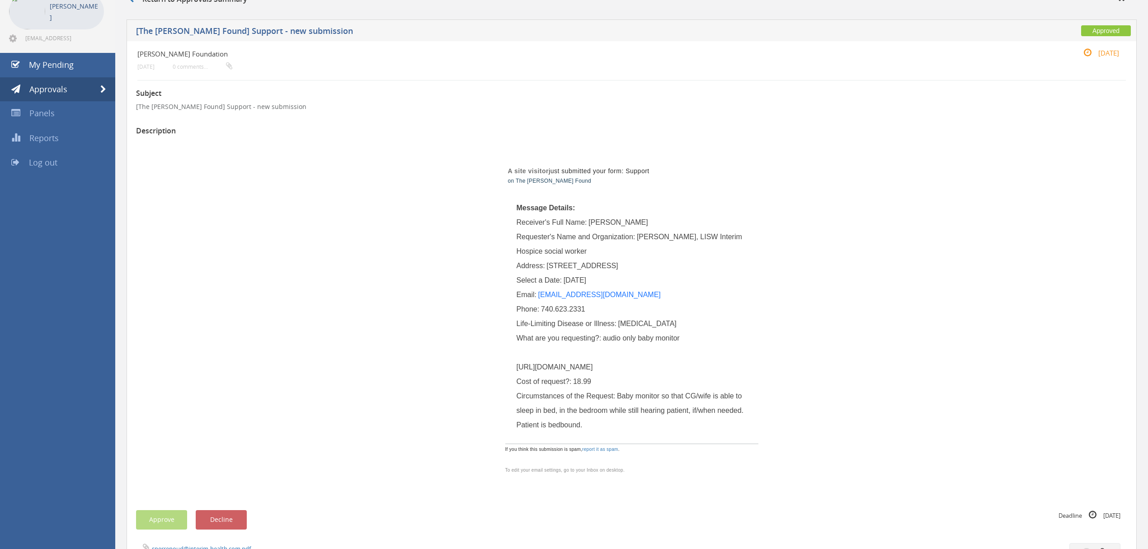
scroll to position [0, 0]
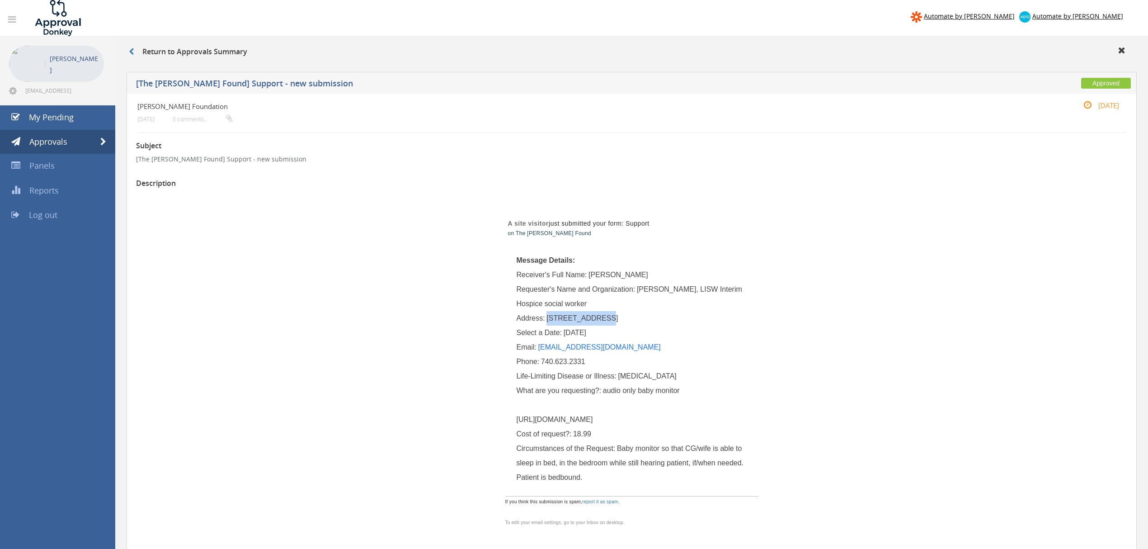
drag, startPoint x: 548, startPoint y: 316, endPoint x: 594, endPoint y: 315, distance: 45.7
click at [594, 315] on span "[STREET_ADDRESS]" at bounding box center [581, 318] width 71 height 8
copy span "[STREET_ADDRESS],"
click at [100, 139] on span at bounding box center [103, 142] width 6 height 8
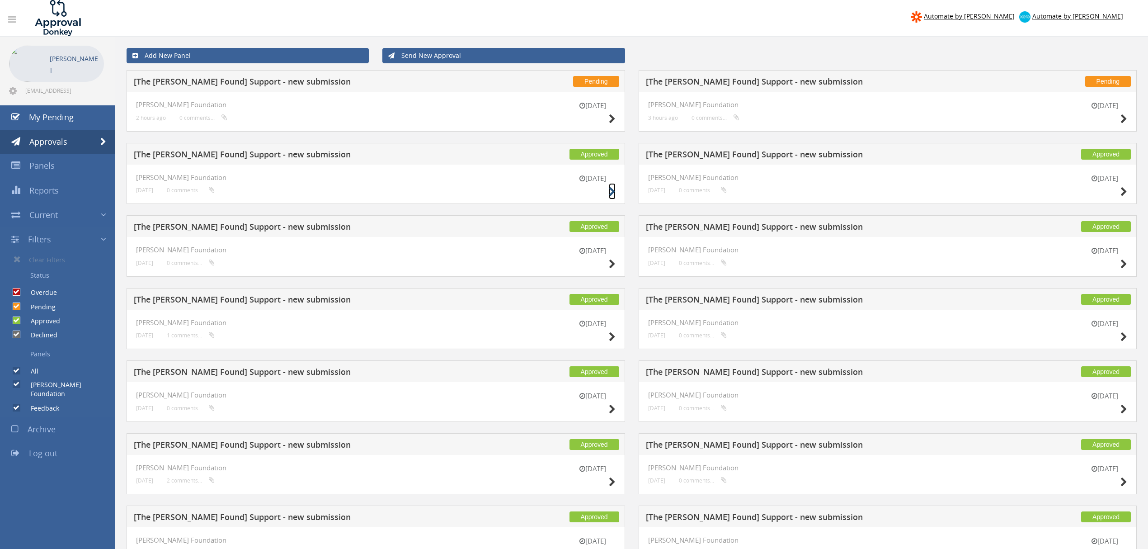
click at [610, 194] on icon at bounding box center [612, 191] width 7 height 9
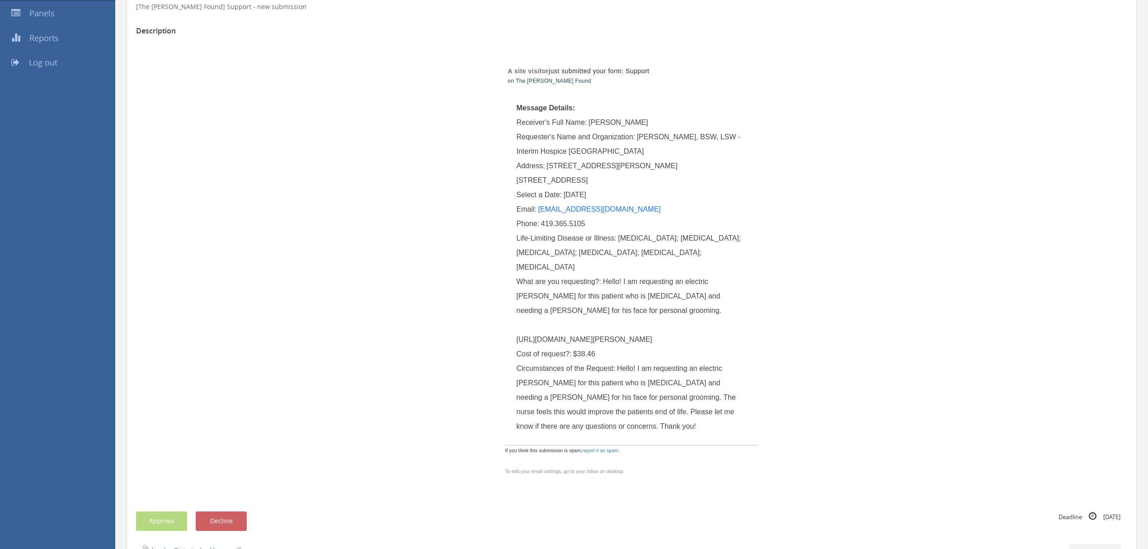
scroll to position [181, 0]
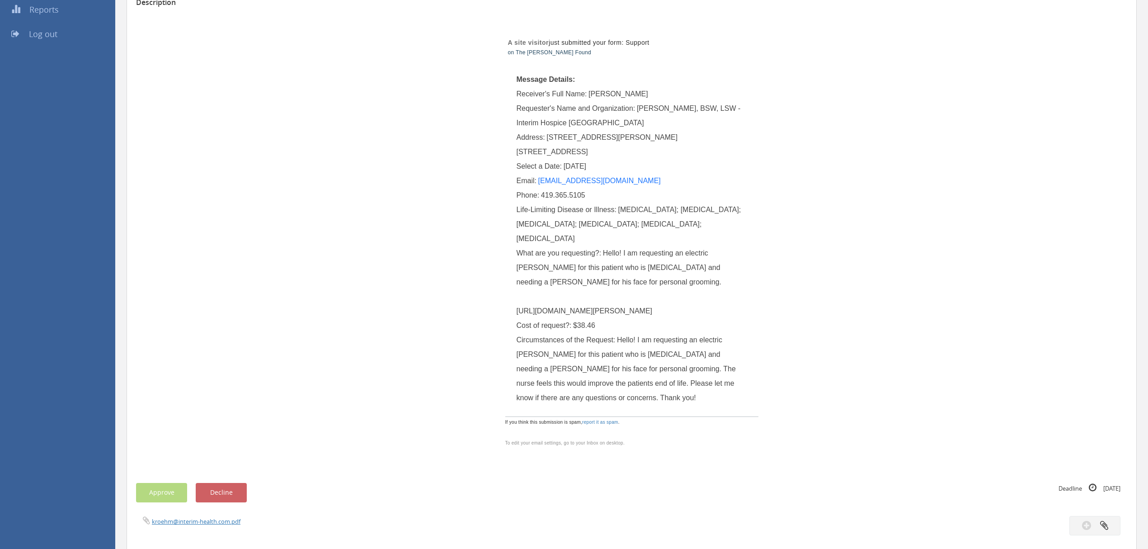
drag, startPoint x: 660, startPoint y: 314, endPoint x: 518, endPoint y: 297, distance: 142.8
click at [518, 297] on div "What are you requesting?: Hello! I am requesting an electric [PERSON_NAME] for …" at bounding box center [632, 282] width 231 height 72
copy span "[URL][DOMAIN_NAME][PERSON_NAME]"
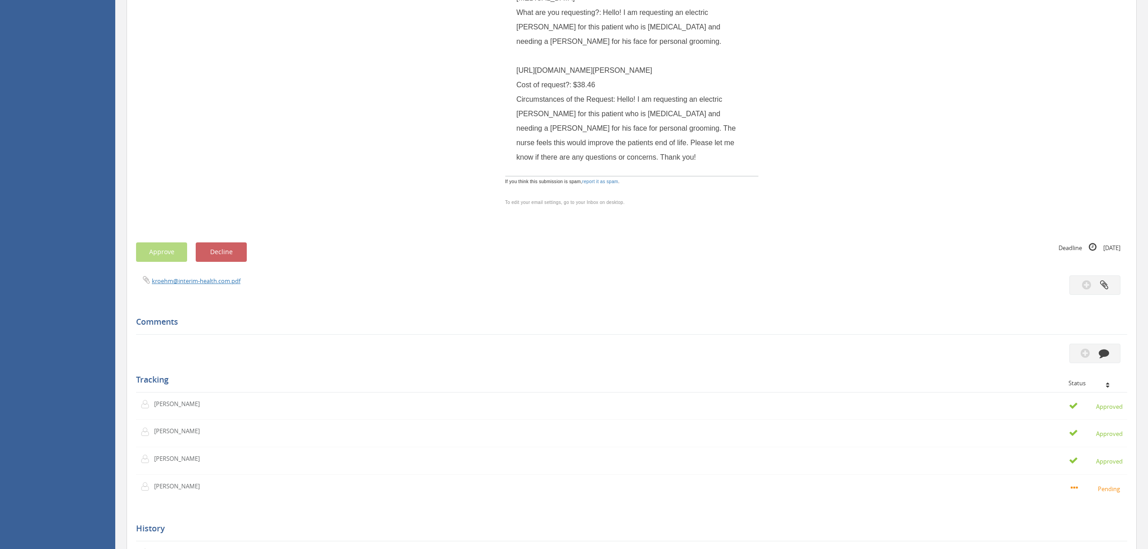
scroll to position [241, 0]
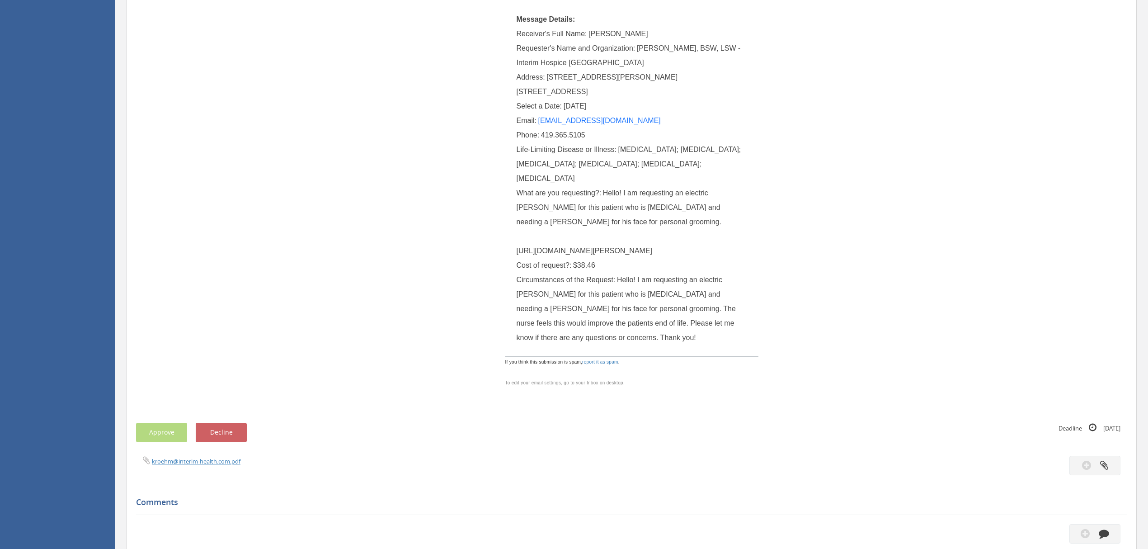
drag, startPoint x: 954, startPoint y: 155, endPoint x: 962, endPoint y: 155, distance: 8.1
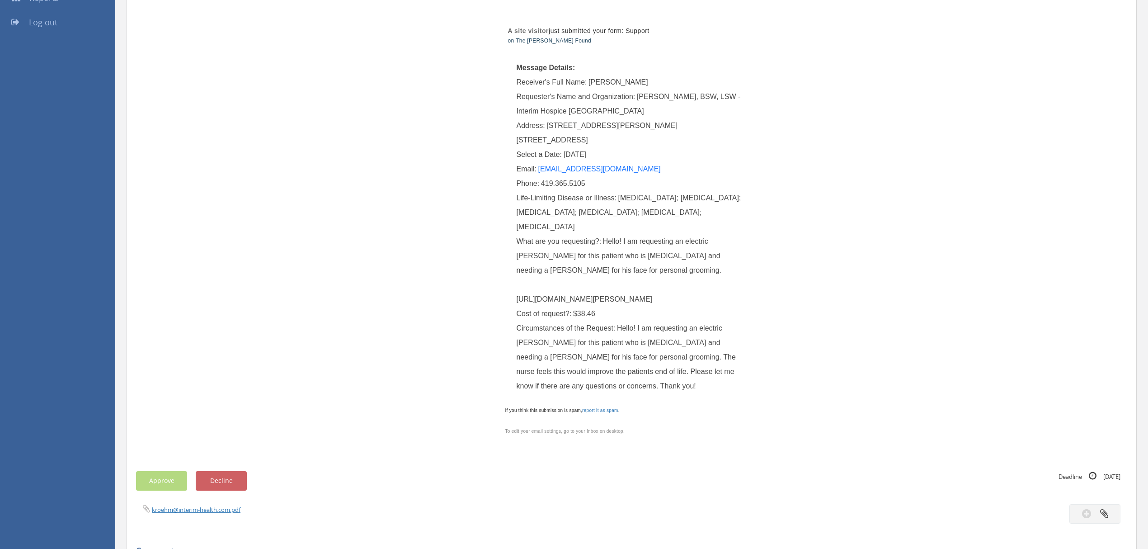
scroll to position [0, 0]
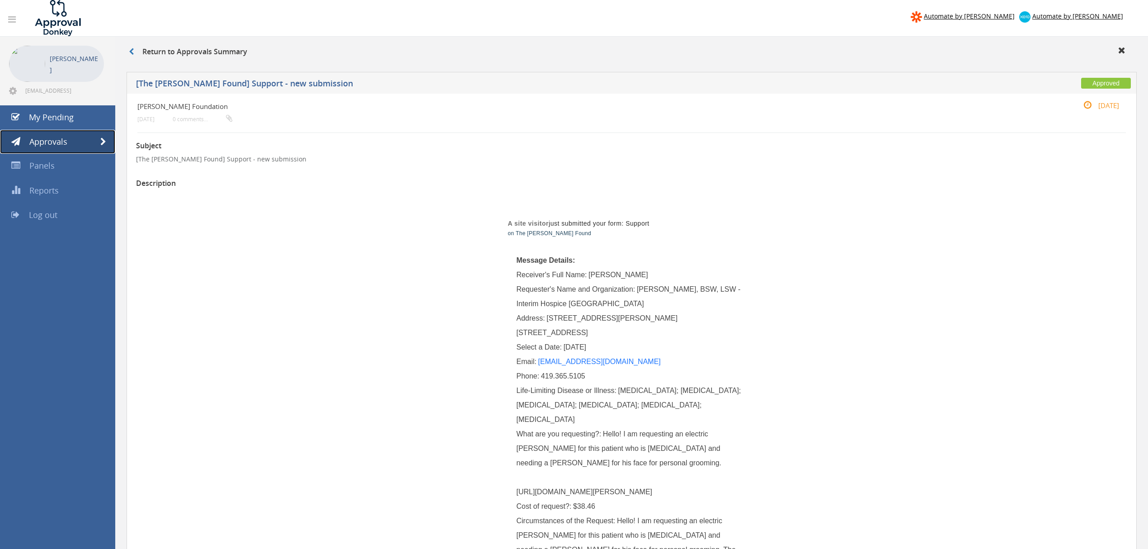
click at [91, 137] on link "Approvals" at bounding box center [57, 142] width 115 height 24
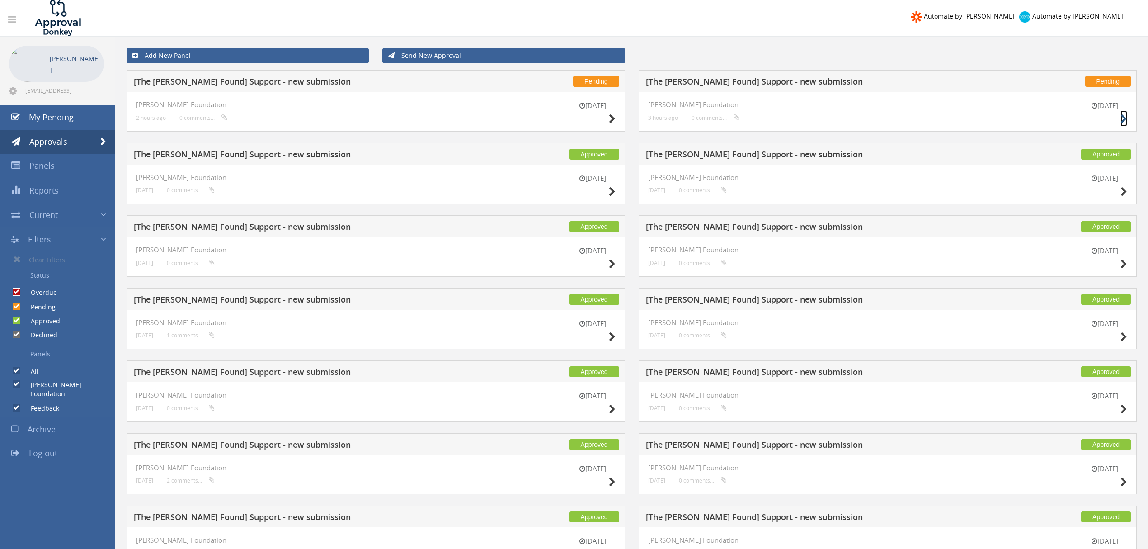
click at [1126, 123] on icon at bounding box center [1123, 118] width 7 height 9
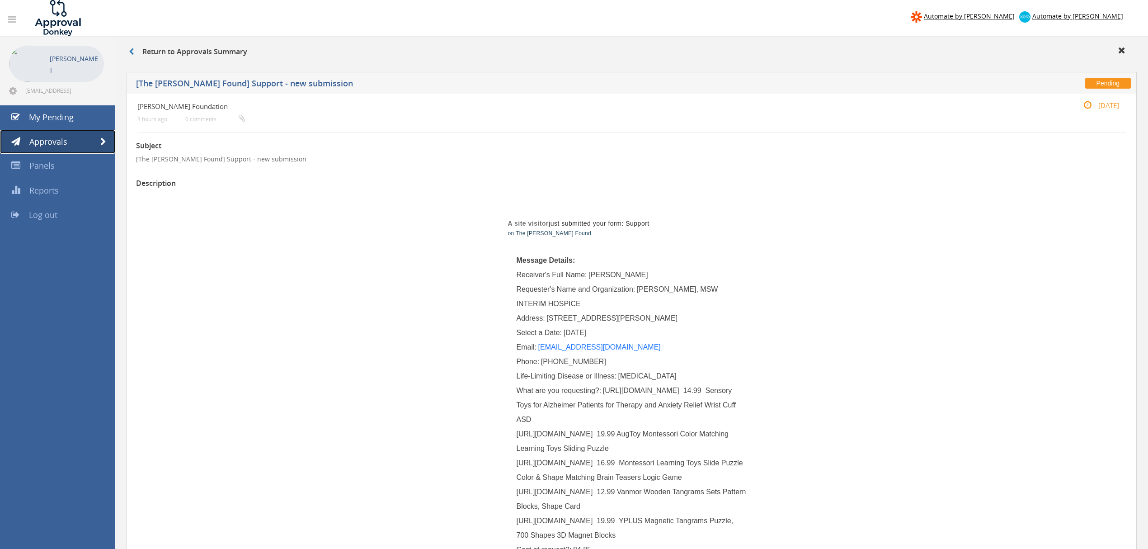
click at [114, 145] on link "Approvals" at bounding box center [57, 142] width 115 height 24
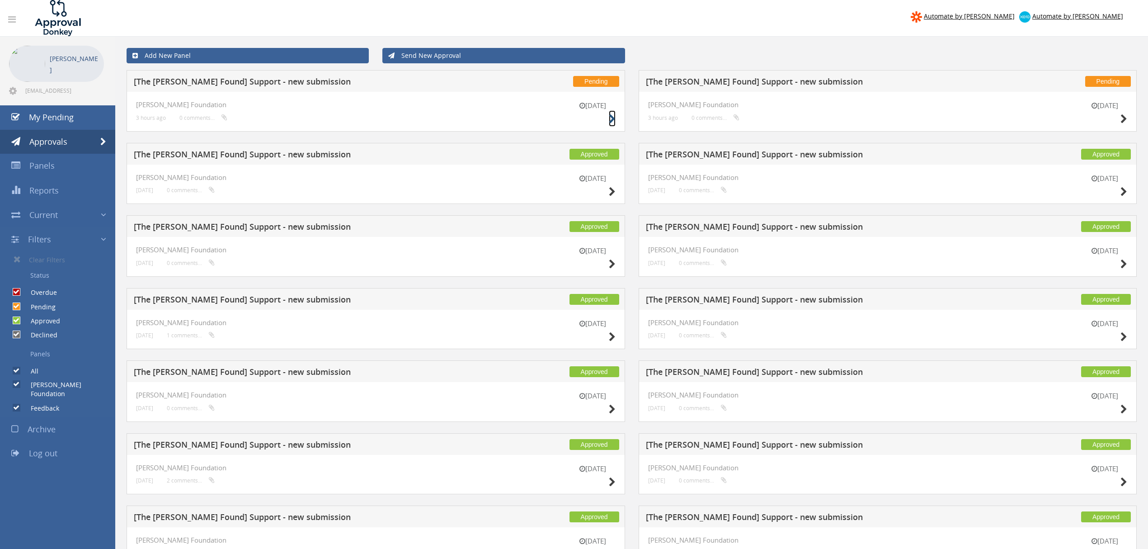
click at [611, 118] on icon at bounding box center [612, 118] width 7 height 9
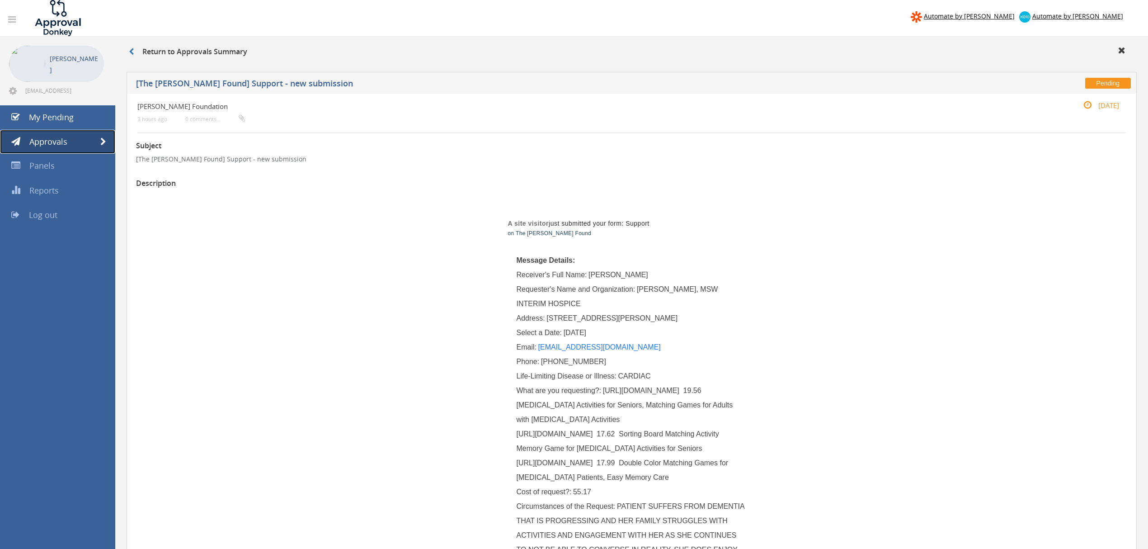
click at [103, 138] on span at bounding box center [103, 142] width 6 height 8
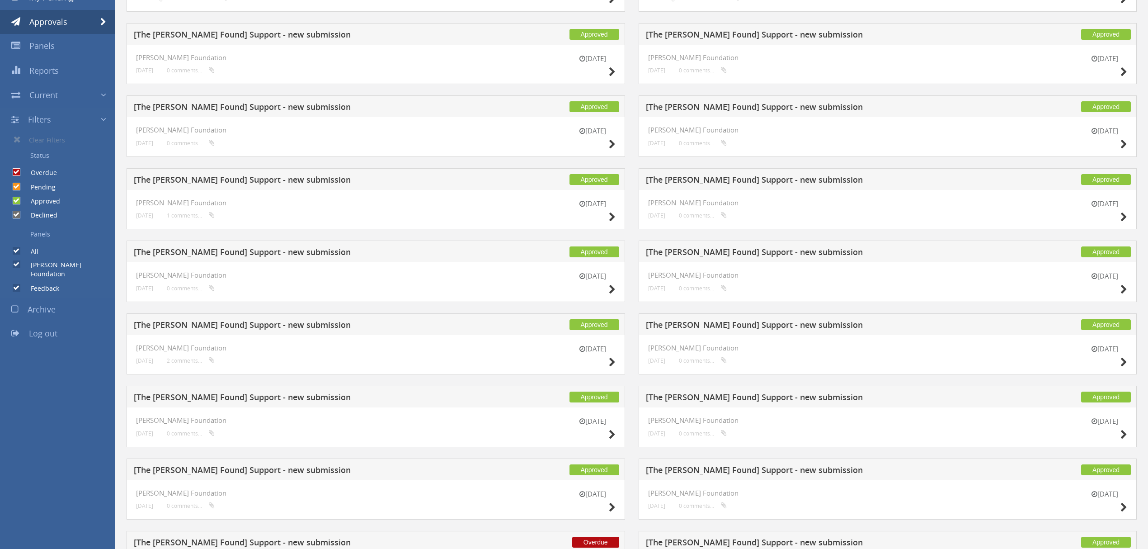
scroll to position [120, 0]
click at [1132, 369] on div "[DATE] [PERSON_NAME] Foundation [DATE] 0 comments..." at bounding box center [888, 354] width 499 height 40
click at [609, 358] on icon at bounding box center [612, 361] width 7 height 9
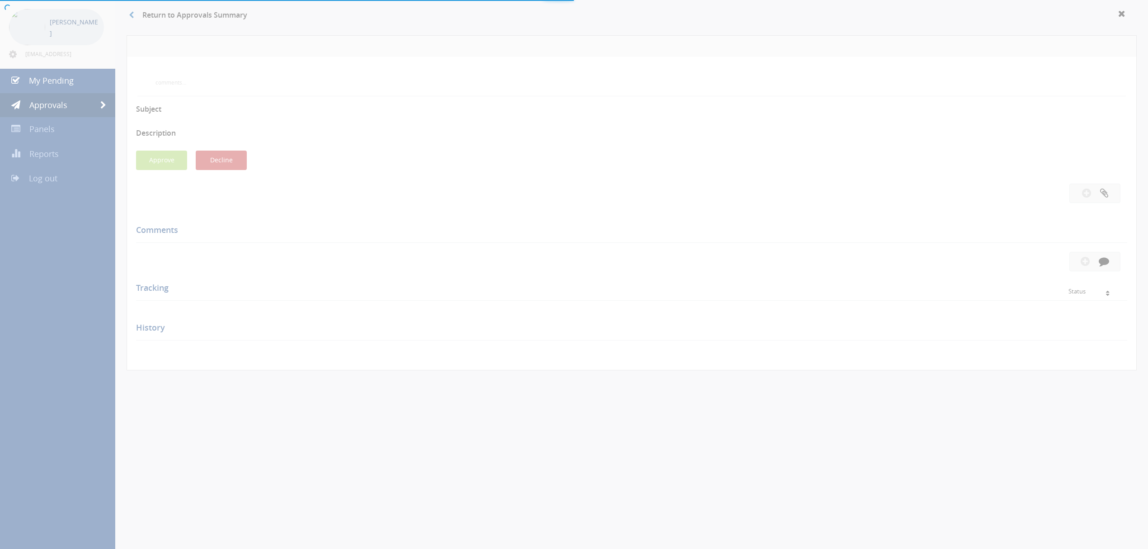
scroll to position [120, 0]
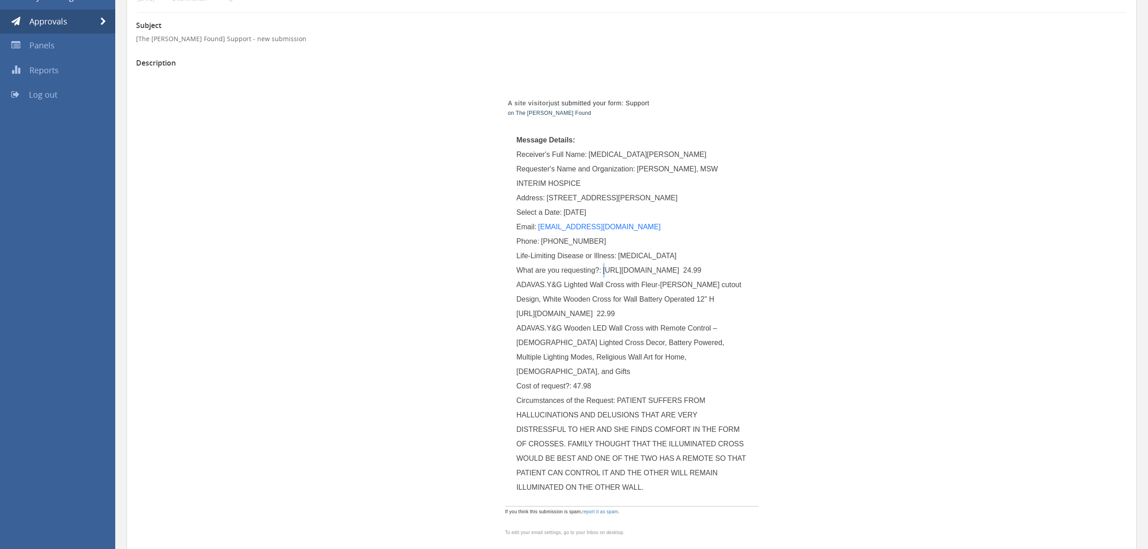
click at [602, 270] on span "[URL][DOMAIN_NAME] 24.99 ADAVAS.Y&G Lighted Wall Cross with Fleur-[PERSON_NAME]…" at bounding box center [630, 320] width 227 height 109
click at [635, 272] on span "[URL][DOMAIN_NAME] 24.99 ADAVAS.Y&G Lighted Wall Cross with Fleur-[PERSON_NAME]…" at bounding box center [630, 320] width 227 height 109
drag, startPoint x: 604, startPoint y: 270, endPoint x: 677, endPoint y: 269, distance: 72.3
click at [677, 269] on span "[URL][DOMAIN_NAME] 24.99 ADAVAS.Y&G Lighted Wall Cross with Fleur-[PERSON_NAME]…" at bounding box center [630, 320] width 227 height 109
copy span "[URL][DOMAIN_NAME]"
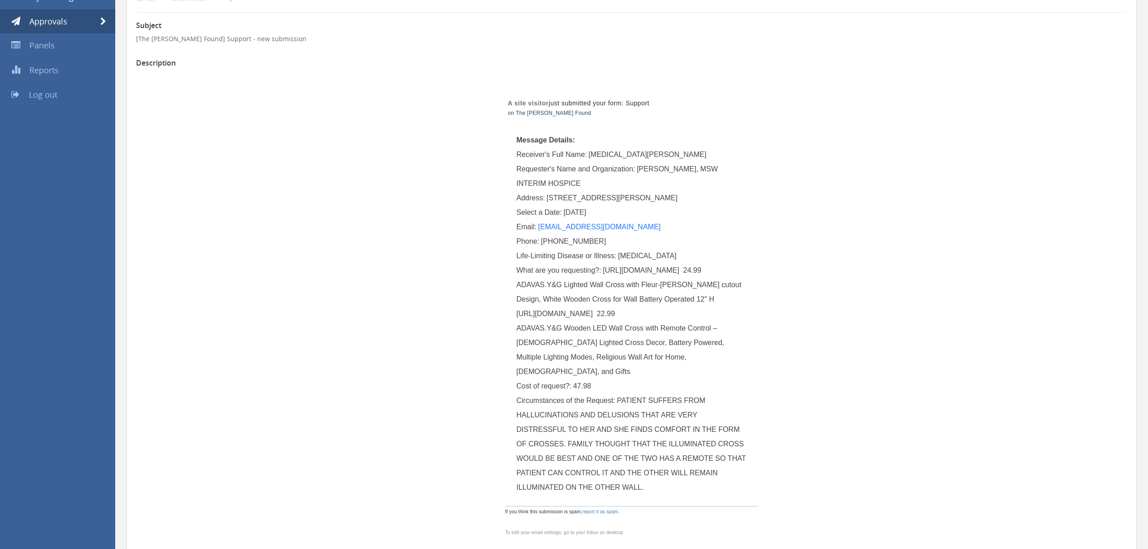
click at [689, 296] on div "What are you requesting?: [URL][DOMAIN_NAME] 24.99 ADAVAS.Y&G Lighted Wall Cros…" at bounding box center [632, 321] width 231 height 116
drag, startPoint x: 590, startPoint y: 315, endPoint x: 517, endPoint y: 315, distance: 73.2
click at [517, 315] on span "[URL][DOMAIN_NAME] 24.99 ADAVAS.Y&G Lighted Wall Cross with Fleur-[PERSON_NAME]…" at bounding box center [630, 320] width 227 height 109
copy span "[URL][DOMAIN_NAME]"
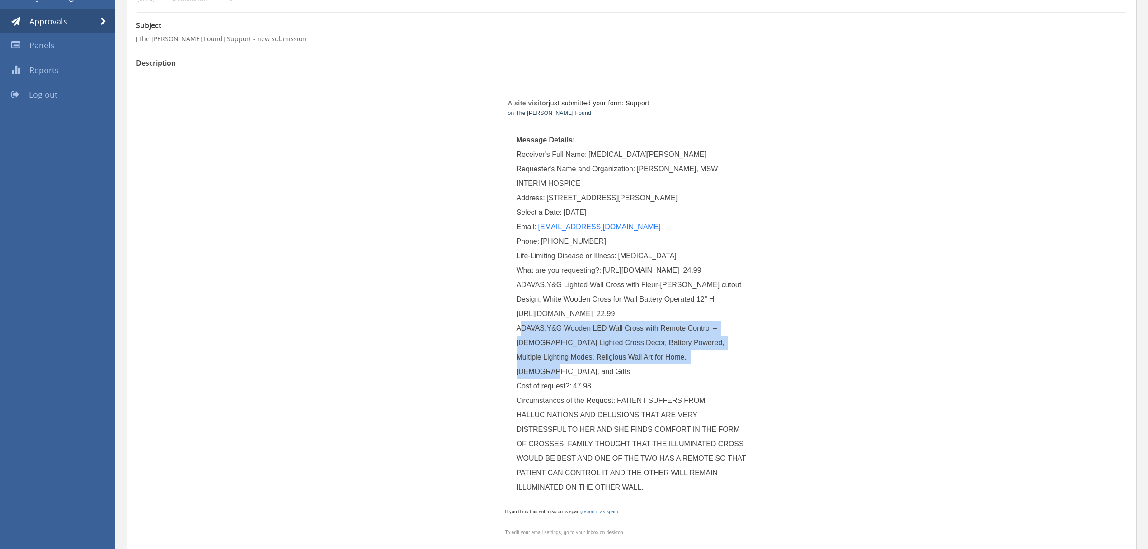
drag, startPoint x: 516, startPoint y: 328, endPoint x: 706, endPoint y: 356, distance: 191.9
click at [706, 356] on div "What are you requesting?: [URL][DOMAIN_NAME] 24.99 ADAVAS.Y&G Lighted Wall Cros…" at bounding box center [632, 321] width 231 height 116
copy span "ADAVAS.Y&G Wooden LED Wall Cross with Remote Control – [DEMOGRAPHIC_DATA] Light…"
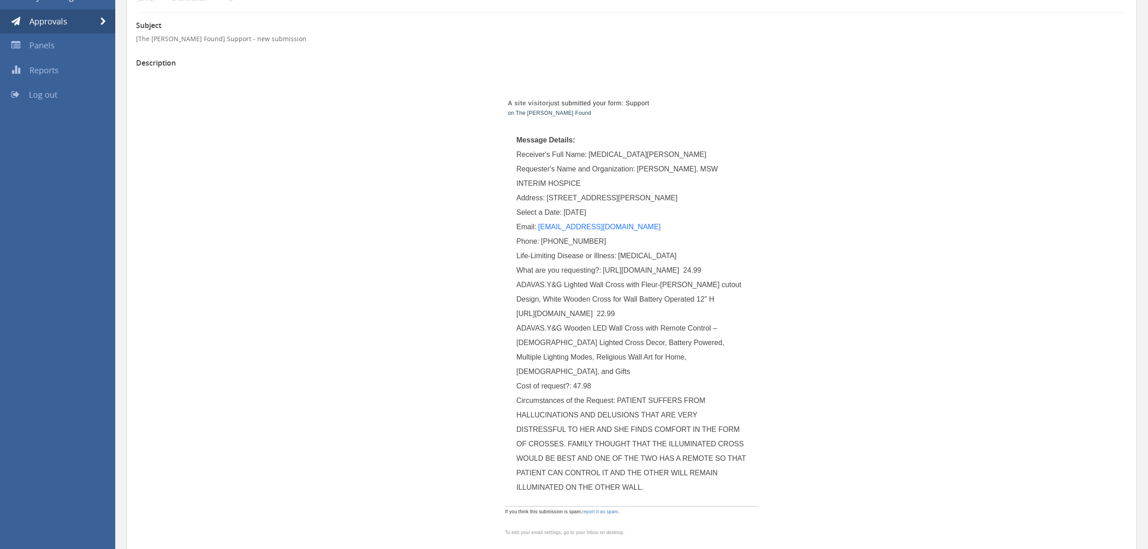
drag, startPoint x: 821, startPoint y: 226, endPoint x: 821, endPoint y: 231, distance: 5.0
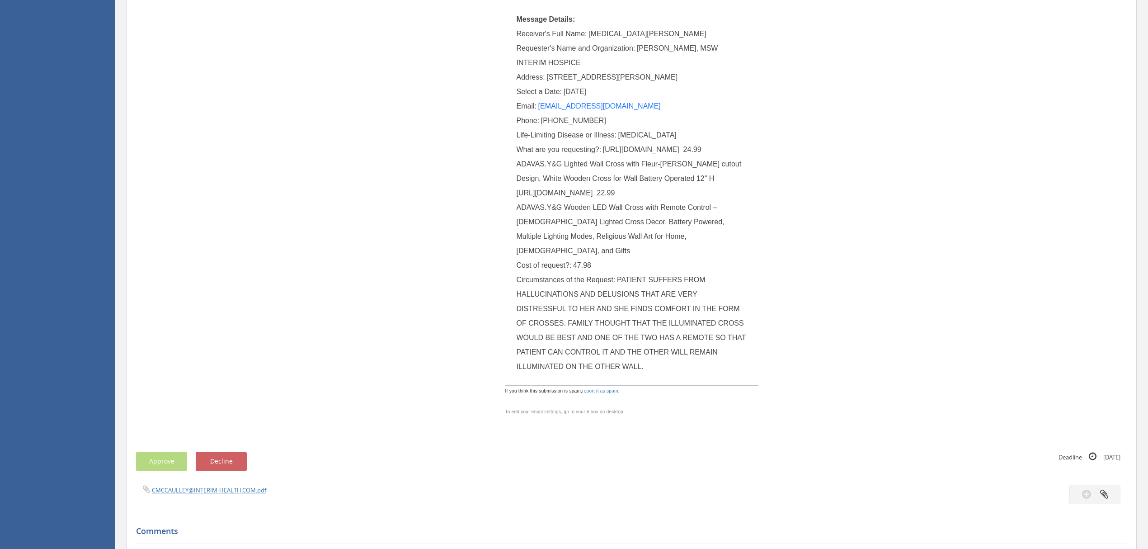
scroll to position [0, 0]
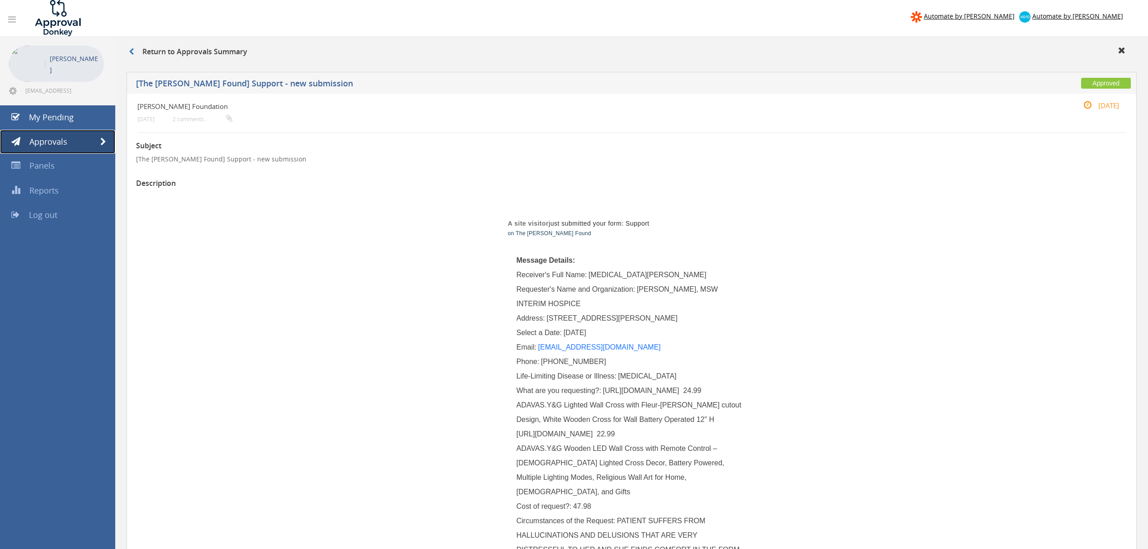
click at [94, 138] on link "Approvals" at bounding box center [57, 142] width 115 height 24
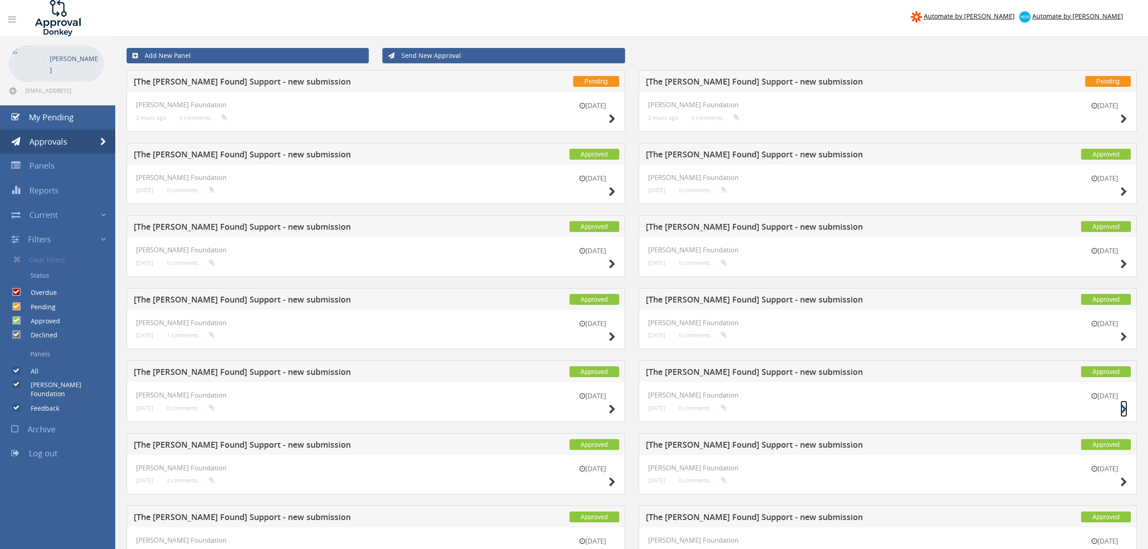
click at [1121, 413] on icon at bounding box center [1123, 409] width 7 height 9
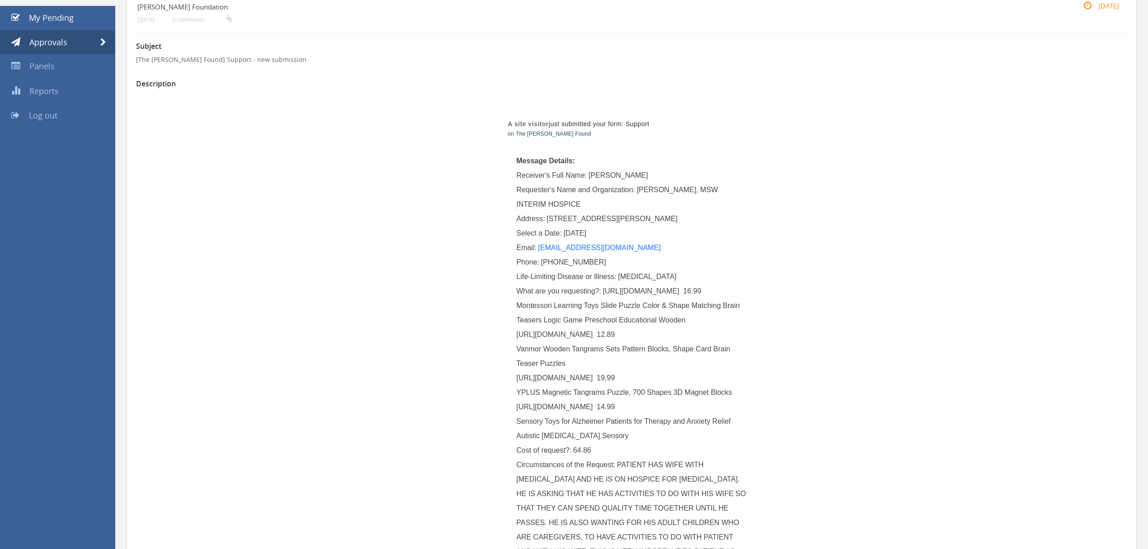
scroll to position [120, 0]
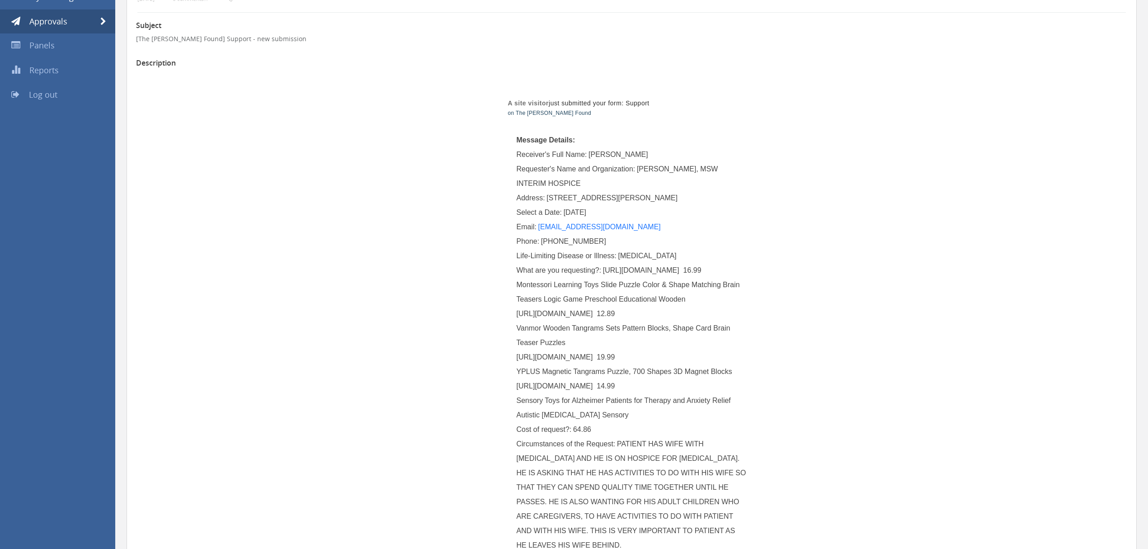
click at [636, 272] on span "[URL][DOMAIN_NAME] 16.99 Montessori Learning Toys Slide Puzzle Color & Shape Ma…" at bounding box center [629, 342] width 225 height 152
drag, startPoint x: 670, startPoint y: 270, endPoint x: 602, endPoint y: 272, distance: 67.8
click at [602, 272] on div "What are you requesting?: [URL][DOMAIN_NAME] 16.99 Montessori Learning Toys Sli…" at bounding box center [632, 342] width 231 height 159
drag, startPoint x: 588, startPoint y: 311, endPoint x: 518, endPoint y: 316, distance: 70.7
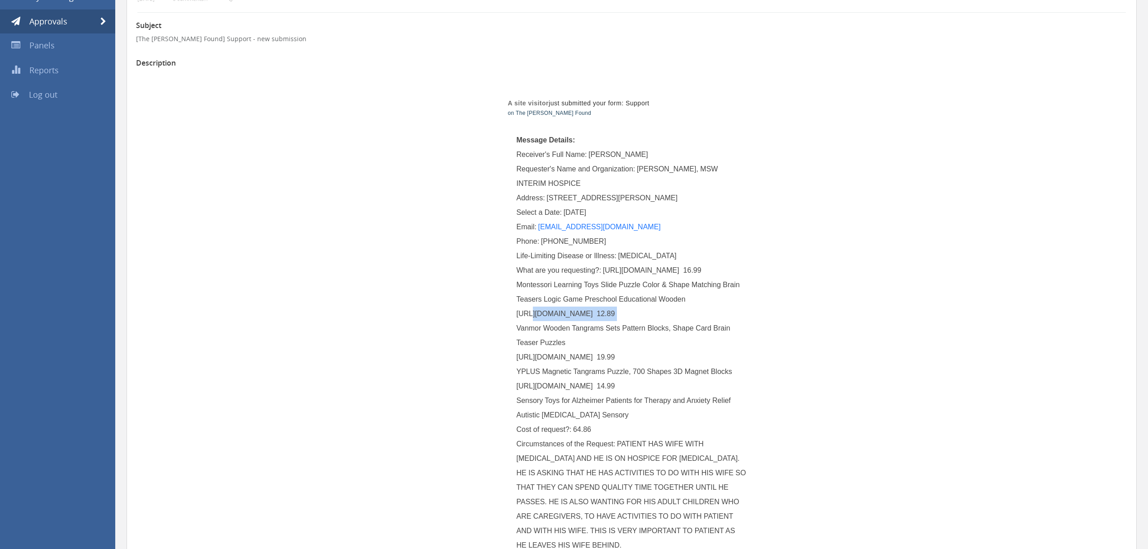
click at [518, 316] on span "[URL][DOMAIN_NAME] 16.99 Montessori Learning Toys Slide Puzzle Color & Shape Ma…" at bounding box center [629, 342] width 225 height 152
drag, startPoint x: 588, startPoint y: 353, endPoint x: 516, endPoint y: 355, distance: 72.3
click at [517, 355] on span "[URL][DOMAIN_NAME] 16.99 Montessori Learning Toys Slide Puzzle Color & Shape Ma…" at bounding box center [629, 342] width 225 height 152
drag, startPoint x: 597, startPoint y: 386, endPoint x: 516, endPoint y: 383, distance: 80.5
click at [517, 383] on span "[URL][DOMAIN_NAME] 16.99 Montessori Learning Toys Slide Puzzle Color & Shape Ma…" at bounding box center [629, 342] width 225 height 152
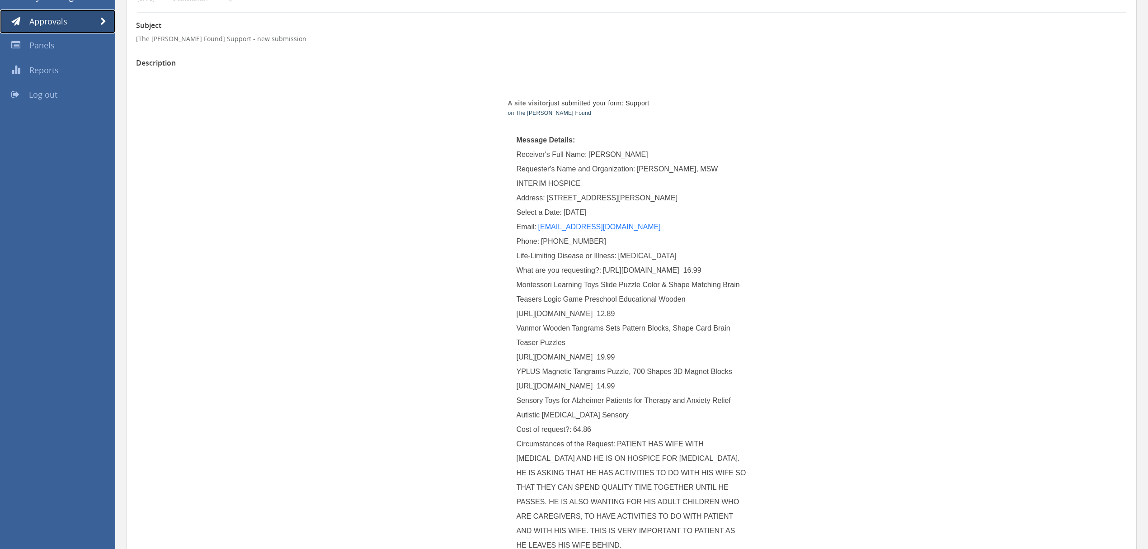
click at [99, 24] on link "Approvals" at bounding box center [57, 21] width 115 height 24
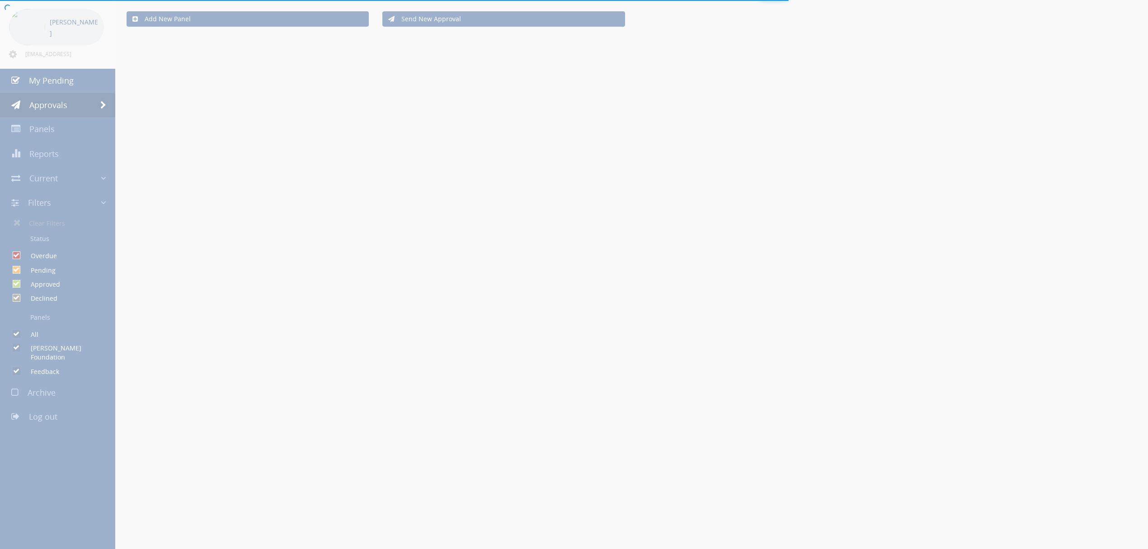
scroll to position [120, 0]
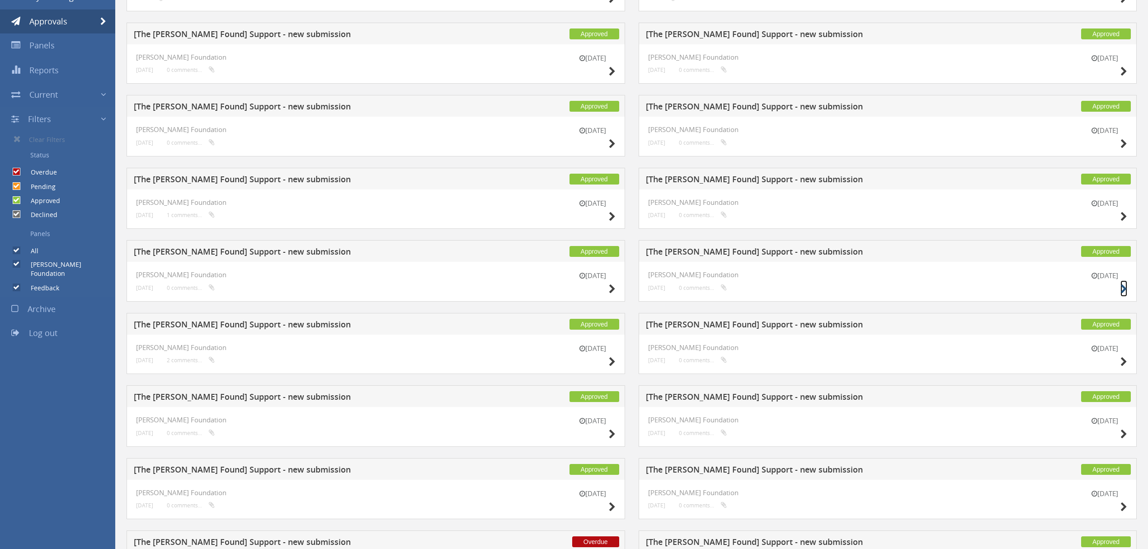
click at [1124, 288] on icon at bounding box center [1123, 288] width 7 height 9
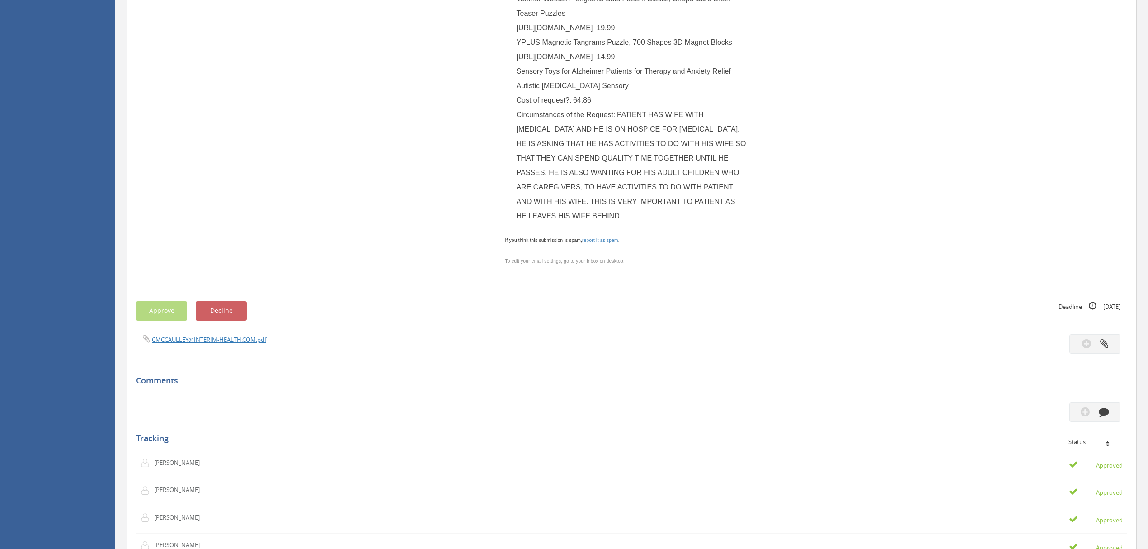
scroll to position [120, 0]
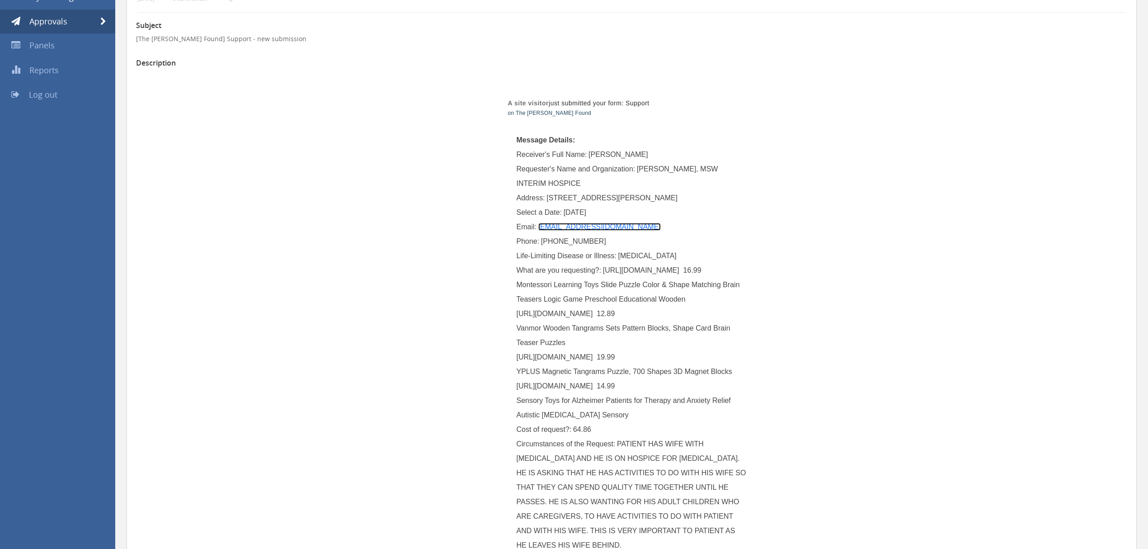
click at [623, 225] on link "[EMAIL_ADDRESS][DOMAIN_NAME]" at bounding box center [599, 227] width 122 height 8
click at [111, 19] on link "Approvals" at bounding box center [57, 21] width 115 height 24
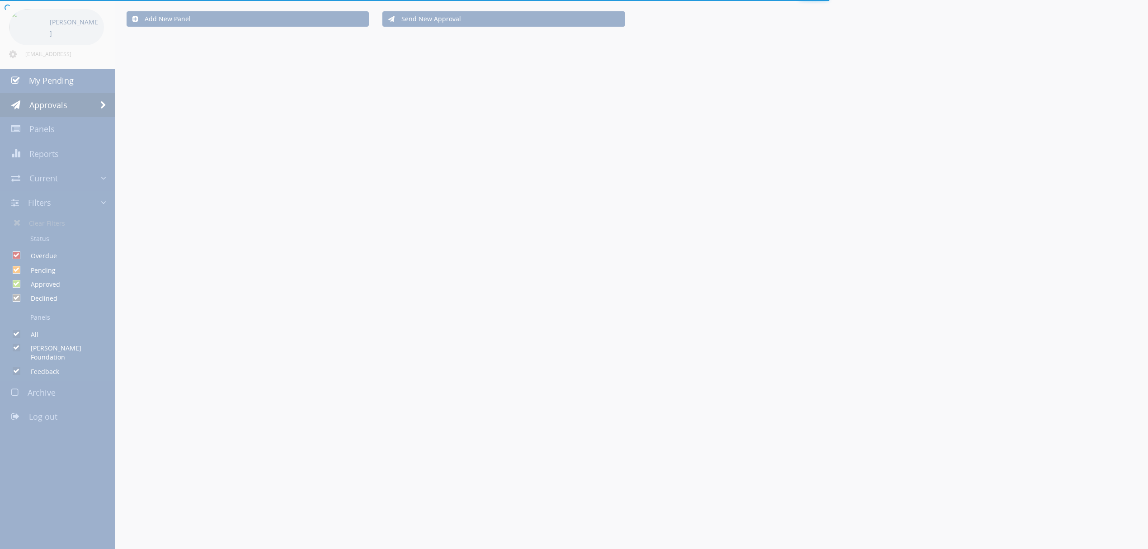
scroll to position [120, 0]
